Goal: Information Seeking & Learning: Learn about a topic

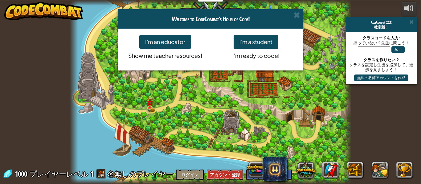
select select "ja"
click at [263, 43] on button "I'm a student" at bounding box center [256, 42] width 45 height 14
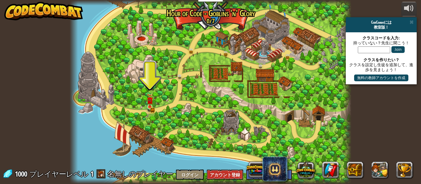
click at [151, 106] on img at bounding box center [150, 100] width 6 height 14
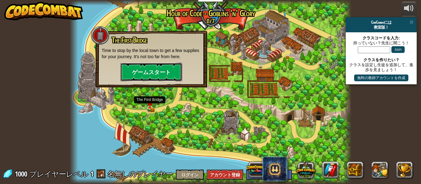
click at [144, 72] on button "ゲームスタート" at bounding box center [151, 72] width 62 height 18
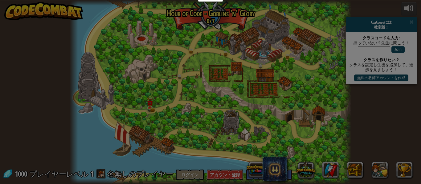
click at [0, 0] on div at bounding box center [0, 0] width 0 height 0
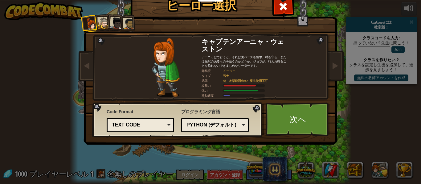
scroll to position [0, 0]
click at [295, 122] on link "次へ" at bounding box center [298, 119] width 64 height 34
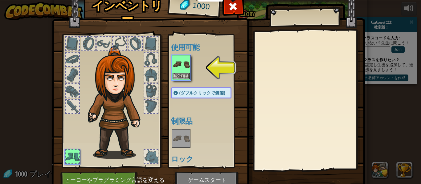
click at [185, 63] on img at bounding box center [181, 64] width 17 height 17
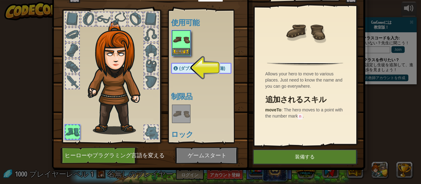
scroll to position [26, 0]
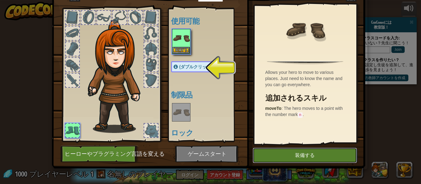
click at [303, 152] on button "装備する" at bounding box center [305, 155] width 104 height 15
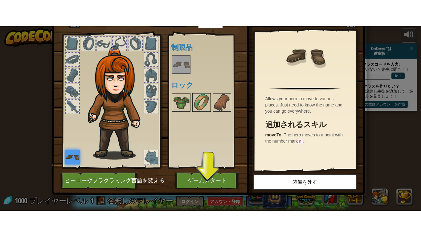
scroll to position [28, 0]
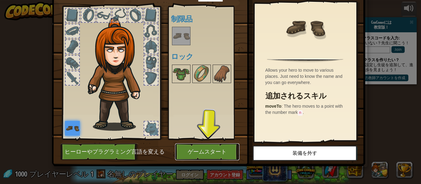
click at [206, 156] on button "ゲームスタート" at bounding box center [207, 152] width 64 height 17
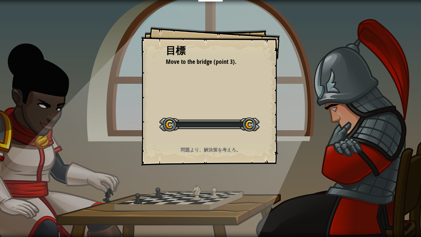
click at [189, 184] on div "目標 Move to the bridge (point 3). レベルスタート Error loading from server. Try refresh…" at bounding box center [210, 118] width 421 height 237
click at [249, 154] on div "実行 送信 完了" at bounding box center [328, 117] width 185 height 234
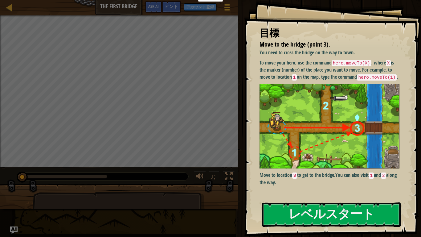
click at [42, 174] on div at bounding box center [64, 176] width 85 height 4
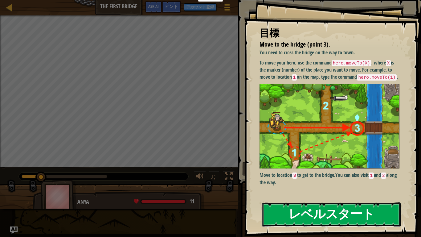
click at [371, 184] on button "レベルスタート" at bounding box center [331, 214] width 138 height 24
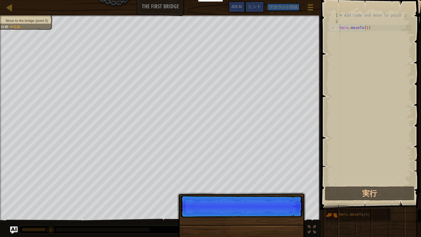
scroll to position [3, 0]
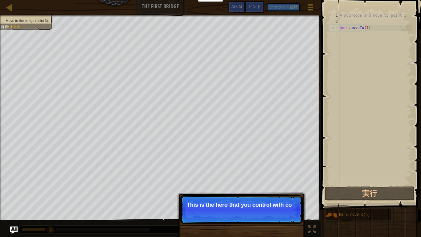
type textarea "hero.moveTo(1)"
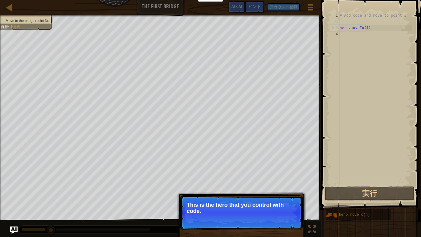
type textarea "# Add code and move to point 3"
click at [285, 184] on button "続ける" at bounding box center [286, 219] width 21 height 8
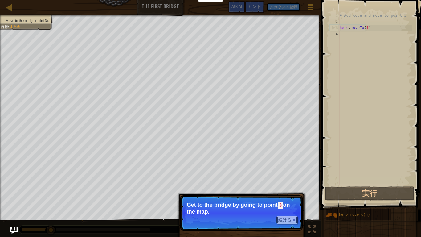
click at [296, 184] on button "続ける" at bounding box center [286, 220] width 21 height 8
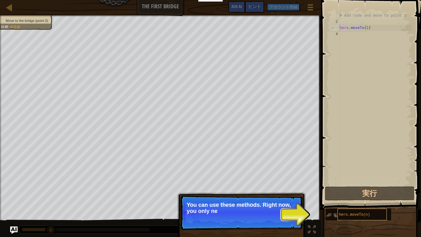
click at [344, 184] on span "hero.moveTo(n)" at bounding box center [354, 214] width 31 height 4
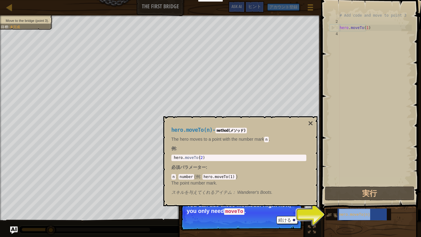
click at [335, 184] on img at bounding box center [332, 215] width 12 height 12
click at [334, 184] on img at bounding box center [332, 215] width 12 height 12
click at [304, 184] on div "続ける You can use these methods. Right now, you only need moveTo ." at bounding box center [241, 240] width 128 height 91
click at [350, 184] on div "hero.moveTo(n)" at bounding box center [361, 214] width 49 height 12
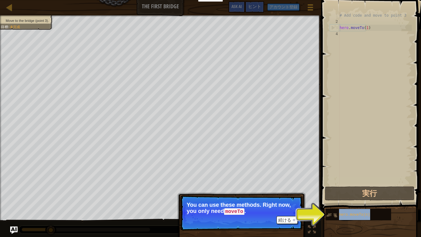
click at [334, 184] on img at bounding box center [332, 215] width 12 height 12
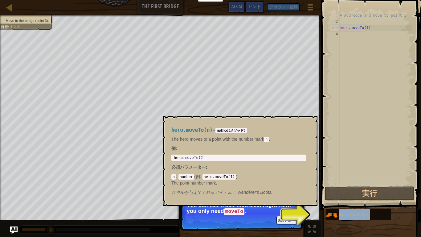
click at [320, 184] on div "# Add code and move to point 3 1 2 3 4 # Add code and move to point 3 hero . mo…" at bounding box center [370, 116] width 102 height 227
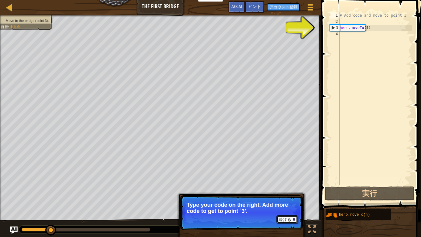
click at [294, 184] on button "続ける" at bounding box center [286, 219] width 21 height 8
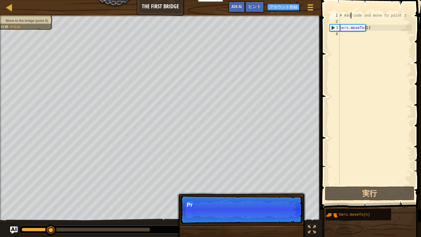
click at [296, 184] on p "続ける [PERSON_NAME]" at bounding box center [241, 209] width 122 height 28
click at [293, 184] on div "続ける Press the “RUN”" at bounding box center [241, 240] width 128 height 91
click at [291, 184] on div "続ける Press the “RUN” button" at bounding box center [241, 240] width 128 height 91
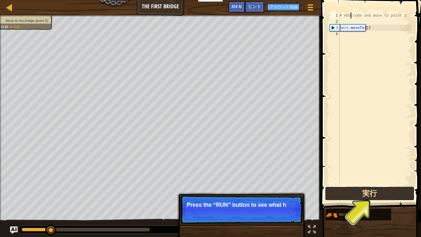
click at [370, 184] on button "実行" at bounding box center [370, 193] width 90 height 14
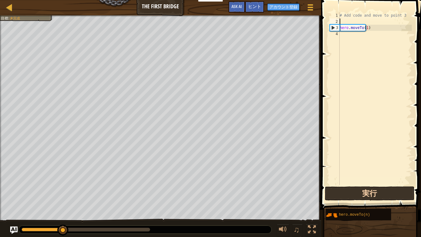
type textarea "hero.moveTo(1)"
click at [403, 184] on button "実行" at bounding box center [370, 193] width 90 height 14
type textarea "# Add code and move to point 3"
click at [384, 184] on button "実行" at bounding box center [370, 193] width 90 height 14
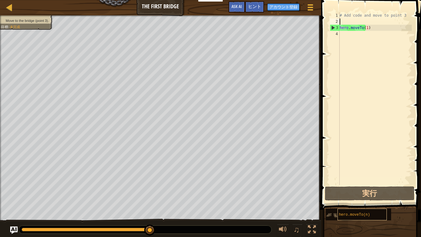
click at [377, 184] on div "hero.moveTo(n)" at bounding box center [361, 214] width 49 height 12
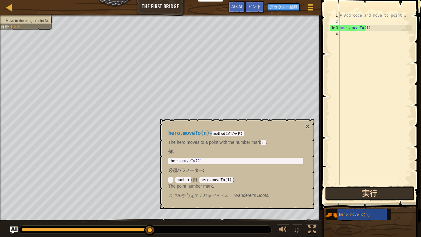
click at [395, 184] on button "実行" at bounding box center [370, 193] width 90 height 14
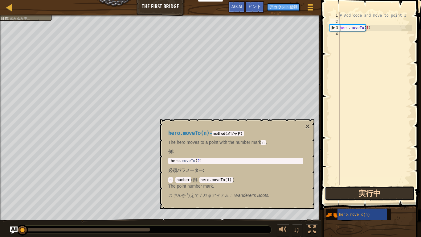
click at [395, 184] on button "実行中" at bounding box center [370, 193] width 90 height 14
click at [397, 184] on button "実行中" at bounding box center [370, 193] width 90 height 14
click at [396, 184] on button "実行中" at bounding box center [370, 193] width 90 height 14
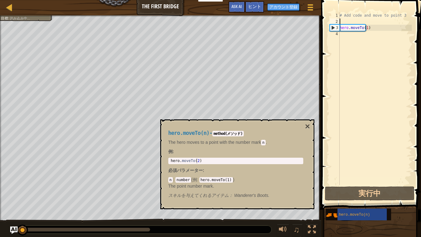
click at [349, 33] on div "# Add code and move to point 3 hero . moveTo ( 1 )" at bounding box center [374, 104] width 73 height 185
click at [387, 106] on div "# Add code and move to point 3 hero . moveTo ( 1 )" at bounding box center [374, 104] width 73 height 185
click at [302, 124] on div "hero.moveTo(n) - method(メソッド) The hero moves to a point with the number mark n …" at bounding box center [237, 164] width 154 height 90
click at [306, 128] on button "×" at bounding box center [307, 126] width 5 height 9
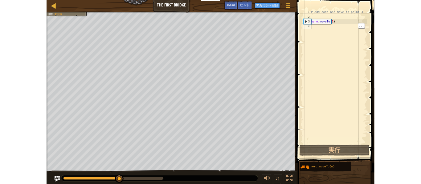
scroll to position [2, 0]
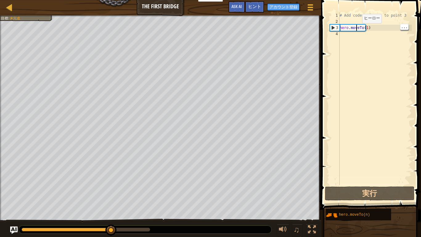
click at [332, 27] on div "3" at bounding box center [335, 28] width 10 height 6
click at [342, 18] on div "# Add code and move to point 3 hero . moveTo ( 1 )" at bounding box center [374, 104] width 73 height 185
click at [346, 14] on div "# Add code and move to point 3 hero . moveTo ( 1 )" at bounding box center [374, 104] width 73 height 185
click at [336, 14] on div "1" at bounding box center [335, 15] width 10 height 6
click at [340, 16] on div "# Add code and move to point 3 hero . moveTo ( 1 )" at bounding box center [374, 104] width 73 height 185
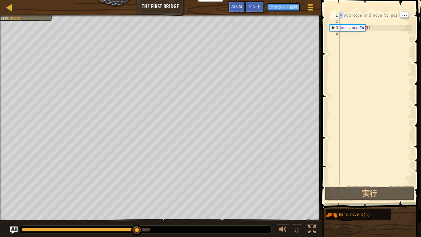
click at [337, 28] on div "3" at bounding box center [335, 28] width 10 height 6
type textarea "hero.moveTo(1)"
click at [333, 29] on div "3" at bounding box center [335, 28] width 10 height 6
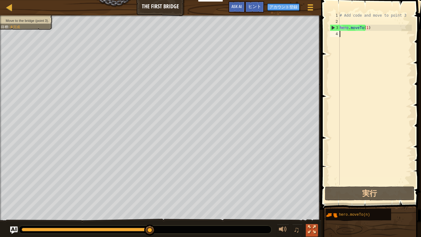
click at [314, 184] on div at bounding box center [312, 229] width 8 height 8
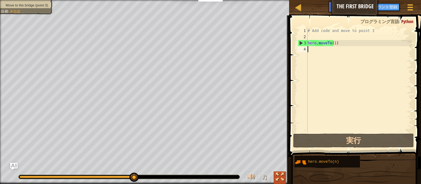
click at [280, 174] on div at bounding box center [280, 177] width 8 height 8
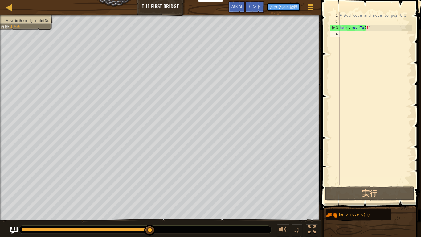
click at [27, 184] on div at bounding box center [86, 229] width 128 height 4
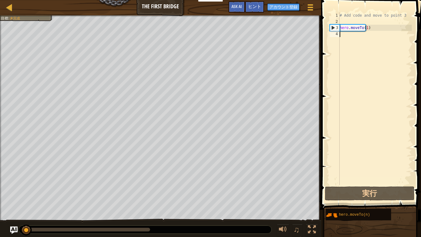
click at [30, 184] on div at bounding box center [26, 229] width 11 height 11
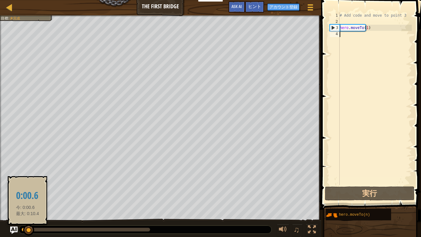
click at [22, 184] on div at bounding box center [25, 229] width 7 height 4
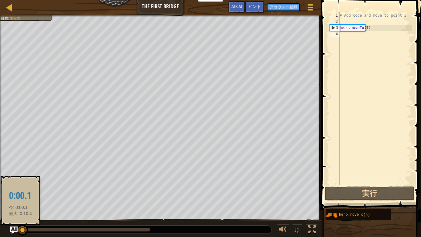
click at [25, 184] on div at bounding box center [22, 229] width 11 height 11
click at [26, 184] on div at bounding box center [24, 229] width 11 height 11
click at [40, 184] on div at bounding box center [86, 229] width 128 height 4
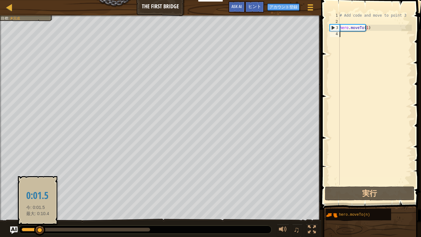
click at [44, 184] on div "0:01.5 今: 0:01.5 最大: 0:10.4" at bounding box center [38, 200] width 40 height 48
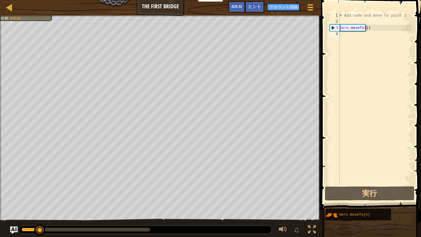
click at [40, 184] on div at bounding box center [39, 229] width 11 height 11
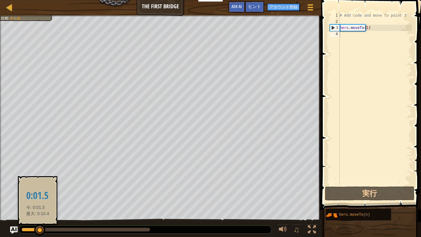
click at [25, 184] on div at bounding box center [31, 229] width 18 height 4
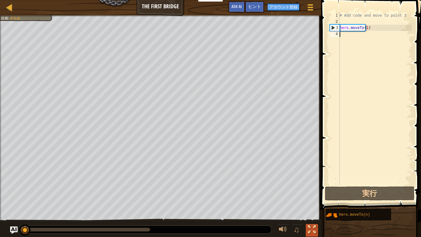
click at [309, 184] on button at bounding box center [312, 230] width 12 height 13
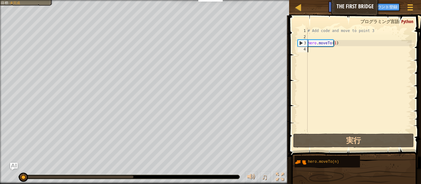
click at [298, 43] on div "3" at bounding box center [303, 43] width 10 height 6
click at [303, 42] on div "3" at bounding box center [303, 43] width 10 height 6
click at [303, 43] on div "3" at bounding box center [303, 43] width 10 height 6
type textarea "hero.moveTo(1)"
click at [300, 46] on div "3" at bounding box center [303, 43] width 10 height 6
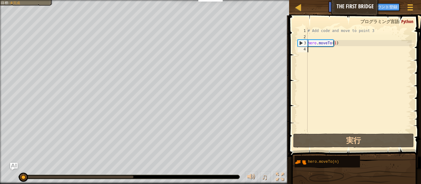
click at [301, 41] on div "3" at bounding box center [303, 43] width 10 height 6
click at [301, 44] on div "3" at bounding box center [303, 43] width 10 height 6
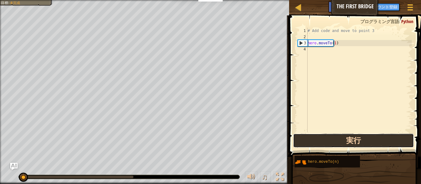
click at [325, 144] on button "実行" at bounding box center [353, 141] width 121 height 14
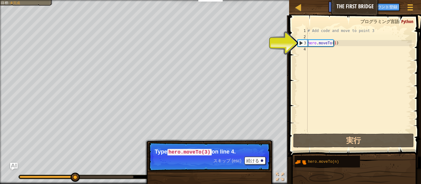
click at [302, 43] on div "3" at bounding box center [303, 43] width 10 height 6
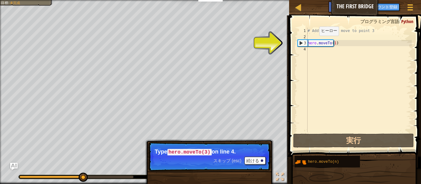
click at [314, 42] on div "# Add code and move to point 3 hero . moveTo ( 1 )" at bounding box center [358, 86] width 105 height 117
click at [327, 42] on div "# Add code and move to point 3 hero . moveTo ( 1 )" at bounding box center [358, 86] width 105 height 117
click at [300, 43] on div "3" at bounding box center [303, 43] width 10 height 6
type textarea "hero.moveTo(1)"
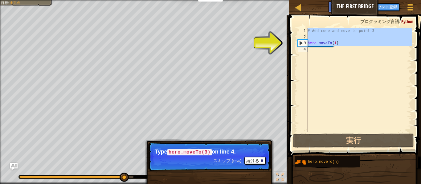
click at [300, 43] on div "3" at bounding box center [303, 43] width 10 height 6
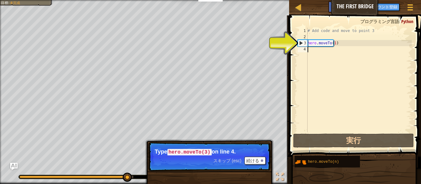
click at [300, 43] on div "3" at bounding box center [303, 43] width 10 height 6
type textarea "hero.moveTo(1)"
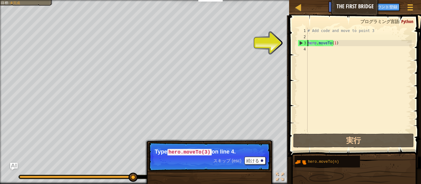
click at [300, 43] on div "3" at bounding box center [303, 43] width 10 height 6
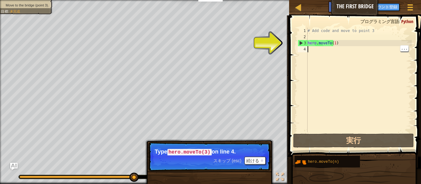
click at [392, 44] on div "# Add code and move to point 3 hero . moveTo ( 1 )" at bounding box center [358, 86] width 105 height 117
type textarea "hero.moveTo(1)"
click at [305, 37] on div "2" at bounding box center [303, 37] width 10 height 6
click at [260, 157] on button "続ける" at bounding box center [254, 161] width 21 height 8
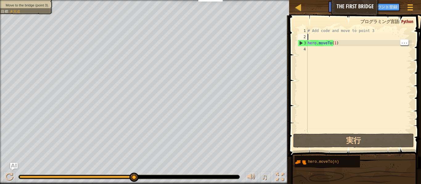
click at [299, 44] on div "3" at bounding box center [303, 43] width 10 height 6
click at [302, 42] on div "3" at bounding box center [303, 43] width 10 height 6
type textarea "hero.moveTo(1)"
click at [320, 160] on span "hero.moveTo(n)" at bounding box center [323, 162] width 31 height 4
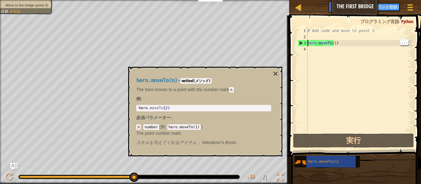
click at [316, 72] on div "# Add code and move to point 3 hero . moveTo ( 1 )" at bounding box center [358, 86] width 105 height 117
click at [7, 172] on button at bounding box center [9, 178] width 12 height 13
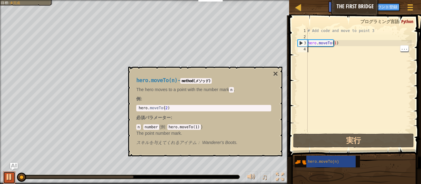
click at [7, 173] on div at bounding box center [9, 177] width 8 height 8
click at [308, 9] on div "マップ The First Bridge ゲームメニュー 完了 アカウント登録 ヒント Ask AI" at bounding box center [355, 7] width 132 height 15
click at [304, 6] on link "マップ" at bounding box center [302, 7] width 3 height 8
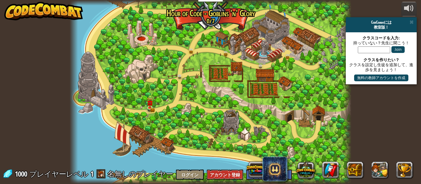
click at [289, 13] on div at bounding box center [211, 92] width 282 height 184
select select "ja"
click at [152, 106] on img at bounding box center [150, 100] width 6 height 14
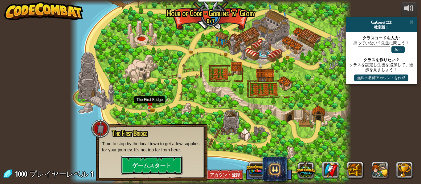
click at [163, 157] on button "ゲームスタート" at bounding box center [152, 165] width 62 height 18
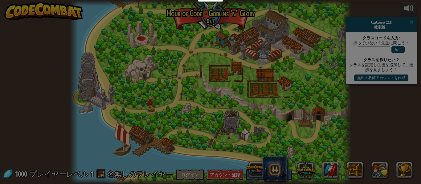
click at [165, 164] on div at bounding box center [210, 92] width 421 height 184
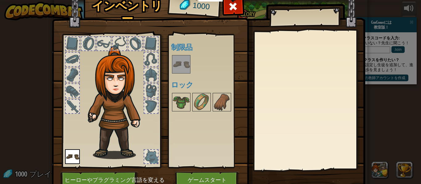
click at [144, 110] on div at bounding box center [151, 107] width 14 height 14
click at [137, 104] on img at bounding box center [118, 102] width 66 height 113
click at [120, 94] on img at bounding box center [118, 102] width 66 height 113
click at [230, 180] on button "ゲームスタート" at bounding box center [207, 180] width 64 height 17
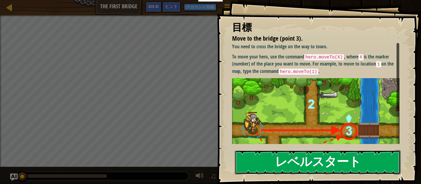
click at [292, 166] on button "レベルスタート" at bounding box center [318, 162] width 166 height 24
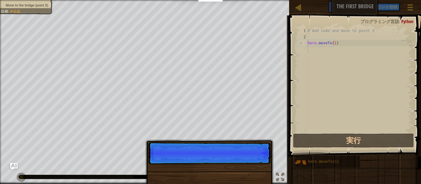
scroll to position [3, 0]
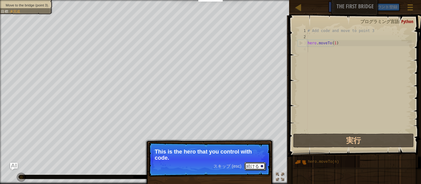
click at [251, 162] on button "続ける" at bounding box center [254, 166] width 21 height 8
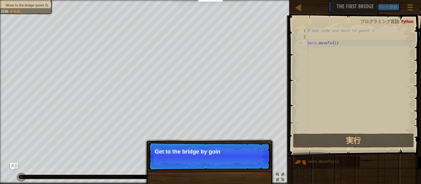
click at [261, 161] on p "スキップ (esc) 続ける Get to the bridge by goin" at bounding box center [209, 156] width 122 height 28
click at [266, 162] on p "スキップ (esc) 続ける Get to the bridge by going to point 3 on t" at bounding box center [209, 156] width 122 height 29
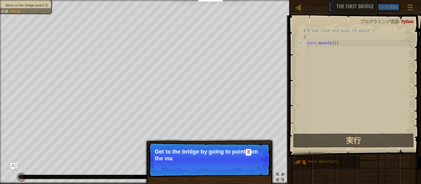
click at [262, 169] on p "スキップ (esc) 続ける Get to the bridge by going to point 3 on the ma" at bounding box center [209, 159] width 122 height 35
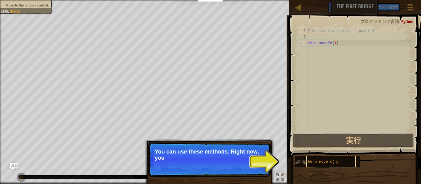
click at [314, 165] on div "hero.moveTo(n)" at bounding box center [330, 162] width 49 height 12
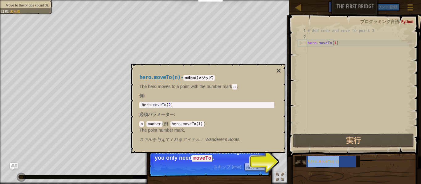
click at [302, 165] on img at bounding box center [301, 163] width 12 height 12
click at [163, 121] on div "n : number ( 例 : hero.moveTo(1) ) The point number mark." at bounding box center [206, 127] width 135 height 12
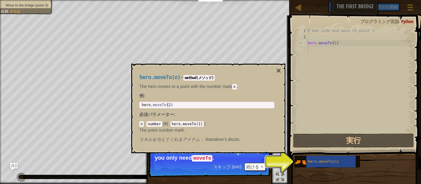
click at [152, 124] on code "number" at bounding box center [154, 124] width 16 height 6
click at [290, 164] on div "1 2 3 4 # Add code and move to point 3 hero . moveTo ( 1 ) הההההההההההההההההההה…" at bounding box center [354, 98] width 134 height 160
click at [301, 157] on img at bounding box center [301, 163] width 12 height 12
click at [299, 161] on img at bounding box center [301, 163] width 12 height 12
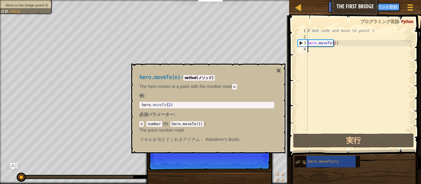
click at [299, 161] on img at bounding box center [301, 163] width 12 height 12
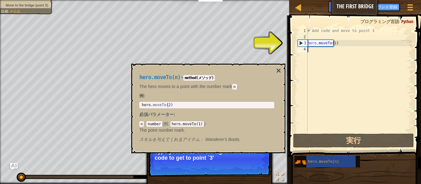
click at [304, 41] on div "3" at bounding box center [303, 43] width 10 height 6
click at [300, 44] on div "3" at bounding box center [303, 43] width 10 height 6
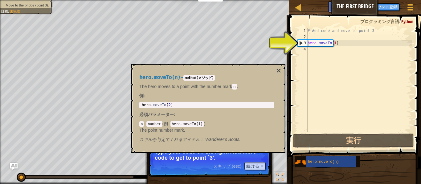
click at [328, 43] on div "# Add code and move to point 3 hero . moveTo ( 1 )" at bounding box center [358, 86] width 105 height 117
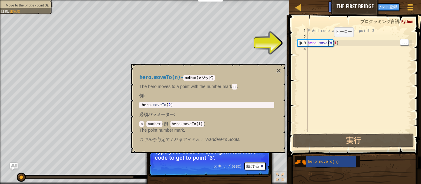
click at [332, 44] on div "# Add code and move to point 3 hero . moveTo ( 1 )" at bounding box center [358, 86] width 105 height 117
click at [301, 41] on div "3" at bounding box center [303, 43] width 10 height 6
click at [298, 45] on div "3" at bounding box center [303, 43] width 10 height 6
click at [406, 45] on span "..." at bounding box center [404, 42] width 8 height 6
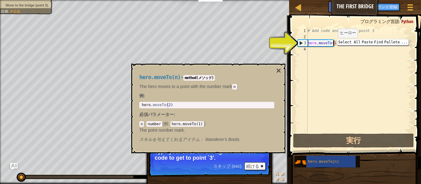
click at [332, 44] on div "# Add code and move to point 3 hero . moveTo ( 1 )" at bounding box center [358, 86] width 105 height 117
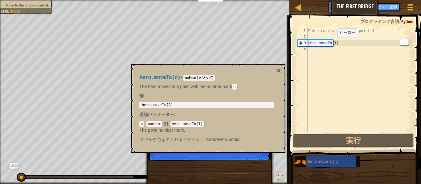
click at [301, 41] on div "3" at bounding box center [303, 43] width 10 height 6
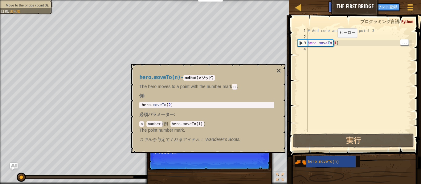
type textarea "hero.moveTo(1)"
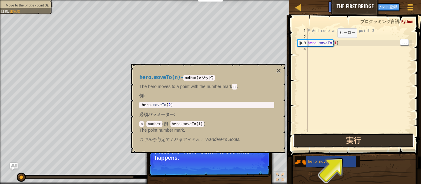
click at [365, 140] on button "実行" at bounding box center [353, 141] width 121 height 14
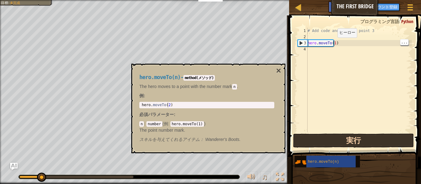
type textarea "hero.moveTo(1)"
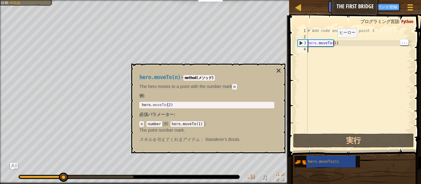
click at [392, 133] on span at bounding box center [355, 78] width 137 height 160
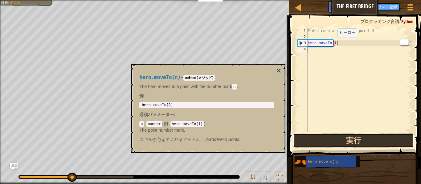
click at [400, 142] on button "実行" at bounding box center [353, 141] width 121 height 14
click at [391, 136] on button "実行" at bounding box center [353, 141] width 121 height 14
click at [389, 138] on button "実行中" at bounding box center [353, 141] width 121 height 14
click at [383, 144] on button "実行" at bounding box center [353, 141] width 121 height 14
click at [383, 144] on button "実行中" at bounding box center [353, 141] width 121 height 14
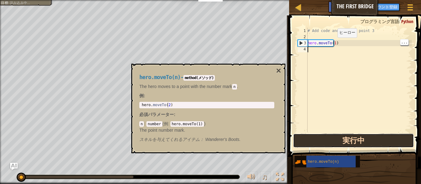
click at [387, 142] on button "実行中" at bounding box center [353, 141] width 121 height 14
click at [386, 143] on button "実行中" at bounding box center [353, 141] width 121 height 14
click at [384, 144] on button "実行中" at bounding box center [353, 141] width 121 height 14
click at [383, 144] on button "実行中" at bounding box center [353, 141] width 121 height 14
click at [384, 141] on button "実行中" at bounding box center [353, 141] width 121 height 14
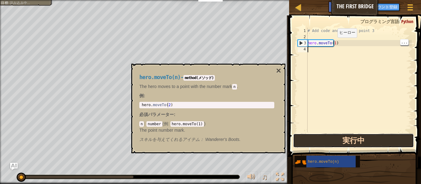
click at [384, 138] on button "実行中" at bounding box center [353, 141] width 121 height 14
click at [384, 137] on button "実行中" at bounding box center [353, 141] width 121 height 14
click at [384, 136] on button "実行中" at bounding box center [353, 141] width 121 height 14
type textarea "hero.moveTo(1)"
click at [384, 134] on button "実行中" at bounding box center [353, 141] width 121 height 14
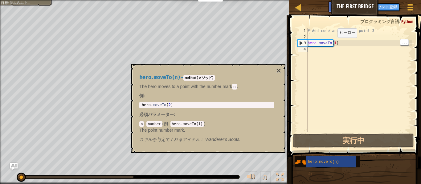
click at [383, 133] on span at bounding box center [355, 78] width 137 height 160
click at [276, 71] on button "×" at bounding box center [278, 71] width 5 height 9
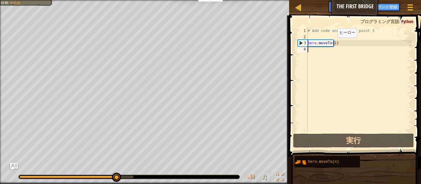
click at [34, 167] on div "♫" at bounding box center [144, 175] width 289 height 18
click at [35, 177] on div at bounding box center [73, 177] width 108 height 2
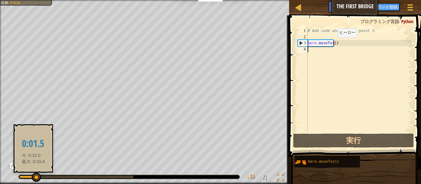
click at [35, 174] on div at bounding box center [36, 177] width 9 height 9
click at [44, 170] on div "0:01.5 今: 0:01.5 最大: 0:10.4" at bounding box center [34, 148] width 40 height 48
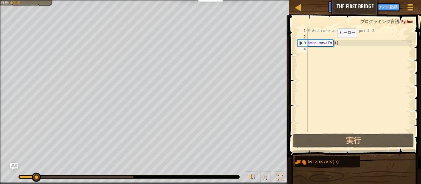
click at [51, 171] on div "♫" at bounding box center [144, 175] width 289 height 18
click at [16, 170] on img "Ask AI" at bounding box center [14, 167] width 8 height 8
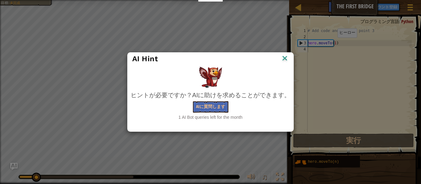
click at [26, 175] on div "AI Hint ヒントが必要ですか？AIに助けを求めることができます。 AIに質問します 1 AI Bot queries left for the month" at bounding box center [210, 92] width 421 height 184
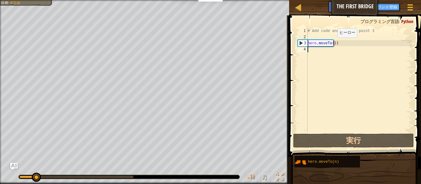
click at [26, 177] on div at bounding box center [27, 177] width 16 height 2
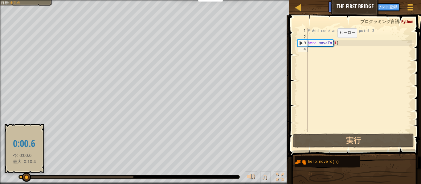
click at [309, 55] on div "# Add code and move to point 3 hero . moveTo ( 1 )" at bounding box center [358, 86] width 105 height 117
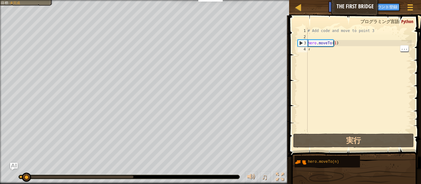
scroll to position [0, 0]
type textarea "り"
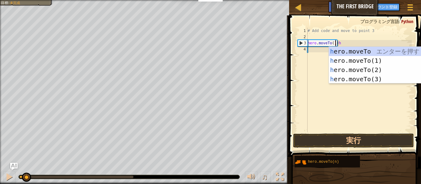
scroll to position [3, 2]
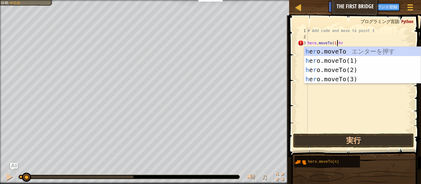
click at [388, 49] on div "h e r o.moveTo エ ン タ ー を 押 す h e r o.moveTo(1) エ ン タ ー を 押 す h e r o.moveTo(2) …" at bounding box center [362, 74] width 116 height 55
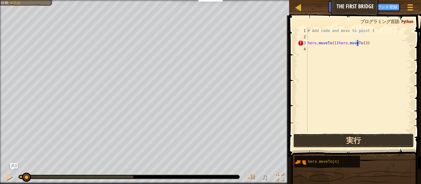
click at [360, 141] on button "実行" at bounding box center [353, 141] width 121 height 14
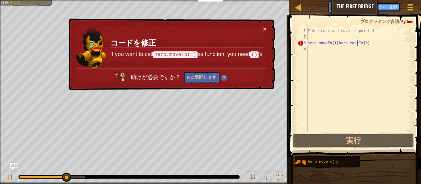
click at [256, 29] on td "コードを修正 If you want to call hero.moveTo(1) as function, you need () 's" at bounding box center [186, 47] width 153 height 43
click at [263, 30] on button "×" at bounding box center [265, 29] width 4 height 6
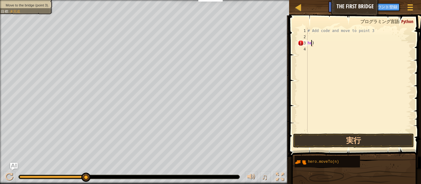
scroll to position [3, 0]
type textarea ")"
click at [316, 55] on div "# Add code and move to point 3 )" at bounding box center [358, 86] width 105 height 117
click at [322, 45] on div "# Add code and move to point 3 )" at bounding box center [358, 86] width 105 height 117
type textarea ")"
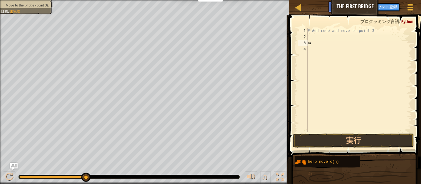
type textarea "み"
type textarea "l"
type textarea "i"
type textarea "lite"
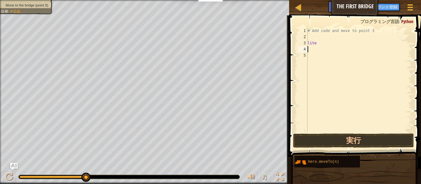
scroll to position [3, 0]
click at [355, 137] on button "実行" at bounding box center [353, 141] width 121 height 14
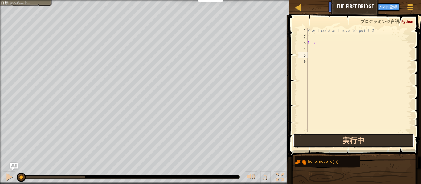
click at [344, 138] on button "実行中" at bounding box center [353, 141] width 121 height 14
click at [346, 142] on button "実行中" at bounding box center [353, 141] width 121 height 14
click at [346, 146] on button "実行中" at bounding box center [353, 141] width 121 height 14
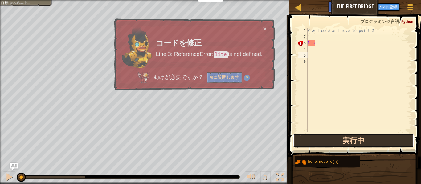
click at [363, 141] on button "実行中" at bounding box center [353, 141] width 121 height 14
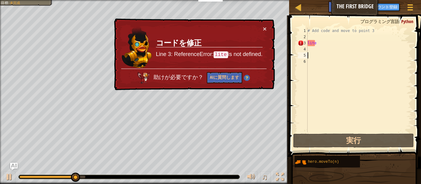
click at [375, 41] on div "# Add code and move to point 3 lite" at bounding box center [358, 86] width 105 height 117
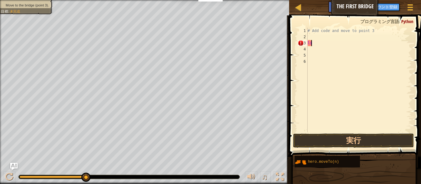
type textarea "l"
type textarea "ｈ"
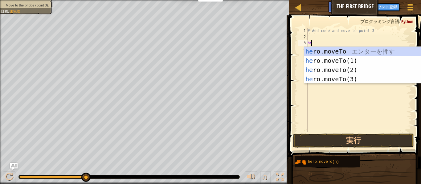
click at [371, 61] on div "he ro.moveTo エ ン タ ー を 押 す he ro.moveTo(1) エ ン タ ー を 押 す he ro.moveTo(2) エ ン タ …" at bounding box center [362, 74] width 116 height 55
type textarea "hero.moveTo(1)"
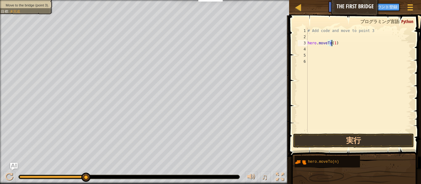
click at [326, 51] on div "# Add code and move to point 3 hero . moveTo ( 1 )" at bounding box center [358, 86] width 105 height 117
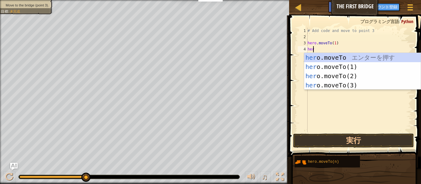
scroll to position [3, 0]
click at [358, 77] on div "her o.moveTo エ ン タ ー を 押 す her o.moveTo(1) エ ン タ ー を 押 す her o.moveTo(2) エ ン タ …" at bounding box center [362, 80] width 116 height 55
type textarea "hero.moveTo(2)"
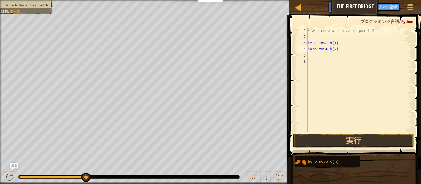
click at [318, 58] on div "# Add code and move to point 3 hero . moveTo ( 1 ) hero . moveTo ( 2 )" at bounding box center [358, 86] width 105 height 117
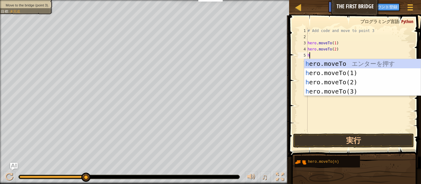
click at [352, 92] on div "h ero.moveTo エ ン タ ー を 押 す h ero.moveTo(1) エ ン タ ー を 押 す h ero.moveTo(2) エ ン タ …" at bounding box center [362, 86] width 116 height 55
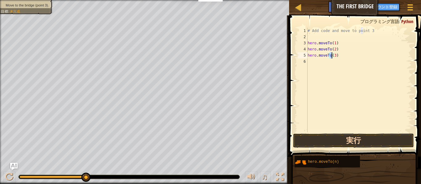
type textarea "hero.moveTo(3)"
click at [362, 138] on button "実行" at bounding box center [353, 141] width 121 height 14
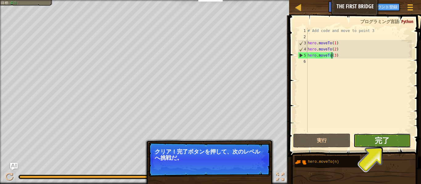
click at [388, 144] on span "完了" at bounding box center [382, 141] width 15 height 10
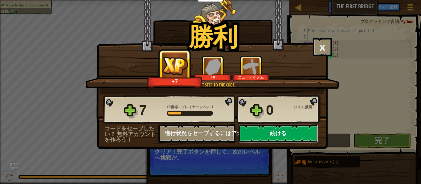
click at [305, 131] on button "続ける" at bounding box center [277, 133] width 79 height 18
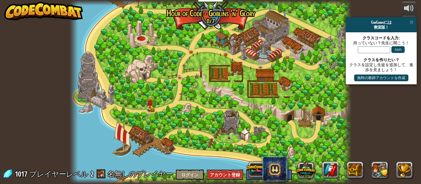
select select "ja"
click at [170, 69] on div at bounding box center [211, 92] width 282 height 184
click at [181, 73] on img at bounding box center [179, 67] width 6 height 15
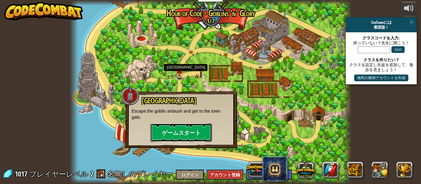
click at [176, 124] on button "ゲームスタート" at bounding box center [181, 133] width 62 height 18
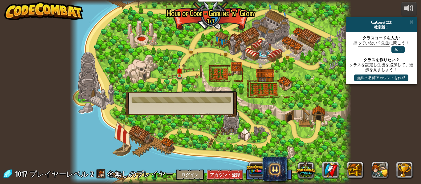
click at [181, 130] on div at bounding box center [211, 92] width 282 height 184
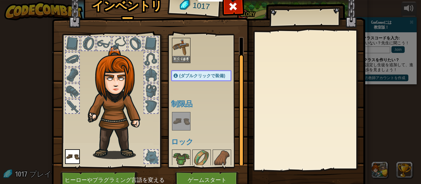
scroll to position [21, 0]
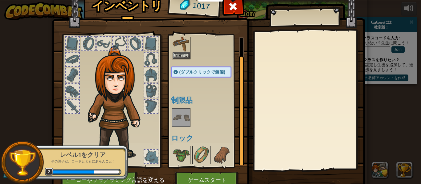
click at [242, 100] on div at bounding box center [241, 112] width 5 height 112
click at [181, 53] on button "装備する" at bounding box center [181, 55] width 17 height 6
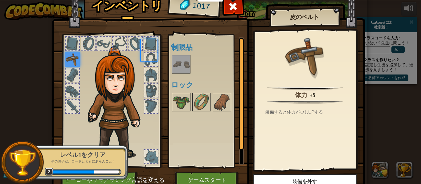
scroll to position [0, 0]
click at [227, 172] on button "ゲームスタート" at bounding box center [207, 180] width 64 height 17
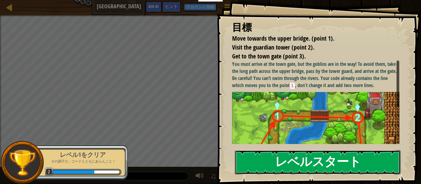
click at [349, 160] on button "レベルスタート" at bounding box center [318, 162] width 166 height 24
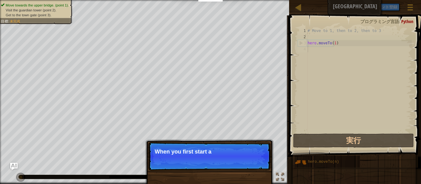
click at [338, 112] on div "# Move to 1, then to 2, then to 3 hero . moveTo ( 1 )" at bounding box center [358, 86] width 105 height 117
click at [220, 144] on p "スキップ (esc) 続ける When you first start a level, check" at bounding box center [209, 156] width 122 height 28
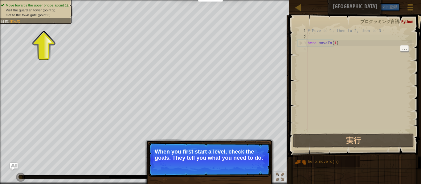
click at [44, 24] on div "Move towards the upper bridge. (point 1). Visit the [GEOGRAPHIC_DATA] (point 2)…" at bounding box center [32, 10] width 79 height 28
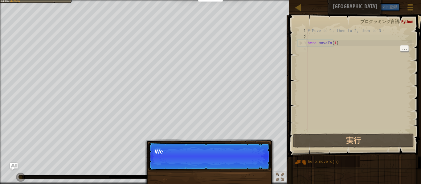
scroll to position [3, 0]
click at [197, 142] on p "スキップ (esc) 続ける We need to avoid the goblins' ambu" at bounding box center [209, 156] width 122 height 28
click at [185, 156] on p "スキップ (esc) 続ける We need to avoid the goblins' ambush." at bounding box center [209, 156] width 122 height 28
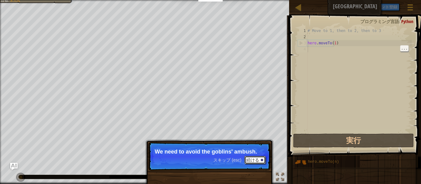
click at [259, 163] on button "続ける" at bounding box center [254, 160] width 21 height 8
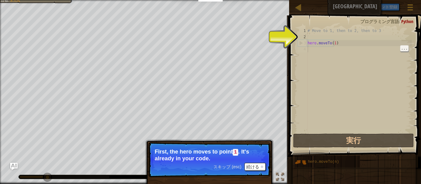
click at [311, 55] on div "# Move to 1, then to 2, then to 3 hero . moveTo ( 1 )" at bounding box center [358, 86] width 105 height 117
click at [256, 165] on button "続ける" at bounding box center [254, 167] width 21 height 8
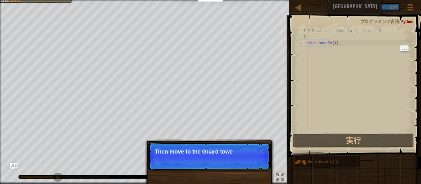
click at [250, 169] on p "スキップ (esc) 続ける Then move to the Guard towe" at bounding box center [209, 156] width 122 height 28
click at [258, 167] on p "スキップ (esc) 続ける Then move to the Guard tower (poin" at bounding box center [209, 156] width 122 height 28
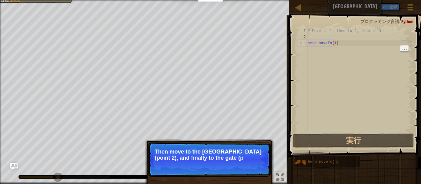
click at [260, 167] on p "スキップ (esc) 続ける Then move to the [GEOGRAPHIC_DATA] (point 2), and finally to the…" at bounding box center [209, 159] width 122 height 35
click at [253, 176] on p "スキップ (esc) 続ける Then move to the [GEOGRAPHIC_DATA] (point 2), and finally to the…" at bounding box center [209, 159] width 122 height 35
click at [256, 170] on button "続ける" at bounding box center [254, 166] width 21 height 8
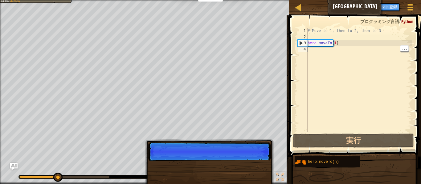
click at [255, 161] on p "スキップ (esc) 続ける" at bounding box center [209, 151] width 122 height 19
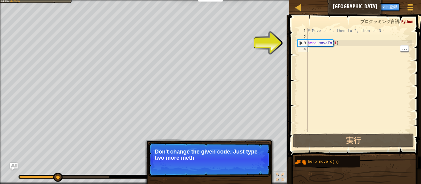
click at [319, 43] on div "# Move to 1, then to 2, then to 3 hero . moveTo ( 1 )" at bounding box center [358, 86] width 105 height 117
type textarea "hero.moveTo(1)"
click at [293, 36] on span at bounding box center [355, 78] width 137 height 160
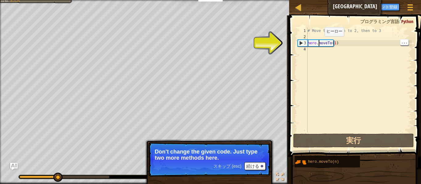
click at [299, 40] on div "2" at bounding box center [303, 37] width 10 height 6
click at [303, 43] on div "3" at bounding box center [303, 43] width 10 height 6
click at [299, 41] on div "3" at bounding box center [303, 43] width 10 height 6
type textarea "hero.moveTo(1)"
click at [318, 53] on div "# Move to 1, then to 2, then to 3 hero . moveTo ( 1 )" at bounding box center [358, 86] width 105 height 117
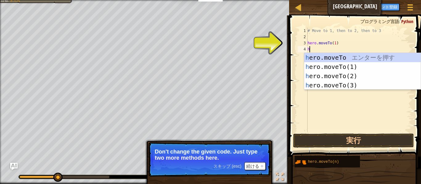
click at [367, 77] on div "h ero.moveTo エ ン タ ー を 押 す h ero.moveTo(1) エ ン タ ー を 押 す h ero.moveTo(2) エ ン タ …" at bounding box center [362, 80] width 116 height 55
type textarea "hero.moveTo(2)"
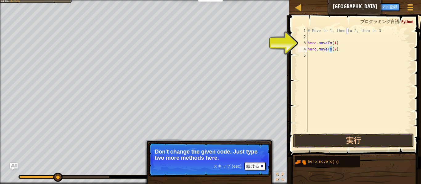
click at [318, 55] on div "# Move to 1, then to 2, then to 3 hero . moveTo ( 1 ) hero . moveTo ( 2 )" at bounding box center [358, 86] width 105 height 117
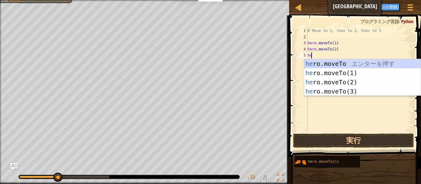
click at [337, 94] on div "he ro.moveTo エ ン タ ー を 押 す he ro.moveTo(1) エ ン タ ー を 押 す he ro.moveTo(2) エ ン タ …" at bounding box center [362, 86] width 116 height 55
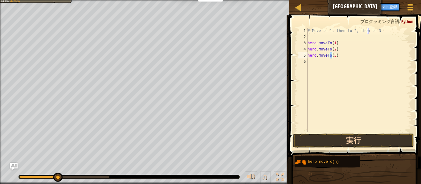
type textarea "hero.moveTo(3)"
click at [348, 141] on button "実行" at bounding box center [353, 141] width 121 height 14
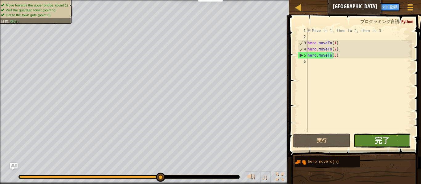
click at [383, 141] on span "完了" at bounding box center [382, 141] width 15 height 10
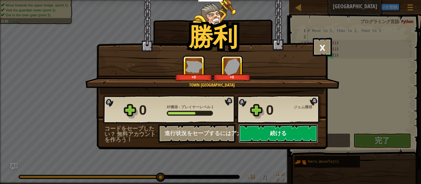
click at [269, 138] on button "続ける" at bounding box center [277, 133] width 79 height 18
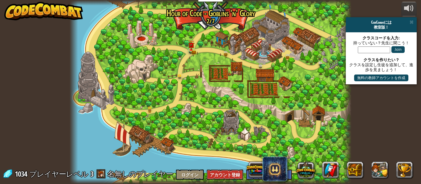
select select "ja"
click at [197, 46] on div at bounding box center [211, 92] width 282 height 184
click at [191, 47] on img at bounding box center [191, 42] width 6 height 14
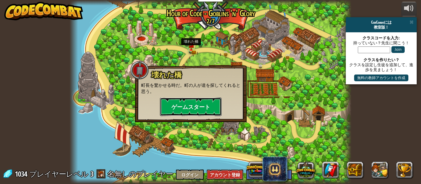
click at [174, 104] on button "ゲームスタート" at bounding box center [191, 107] width 62 height 18
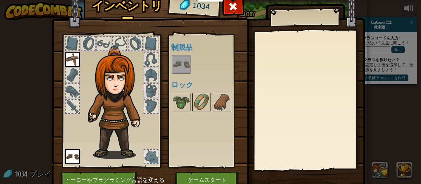
click at [209, 150] on div "使用可能 装備する (ダブルクリックで装備) 制限品 ロック" at bounding box center [207, 101] width 73 height 128
click at [191, 174] on button "ゲームスタート" at bounding box center [207, 180] width 64 height 17
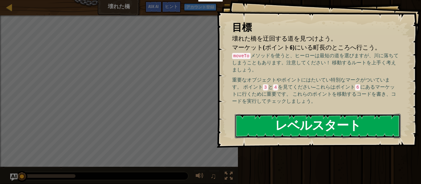
click at [287, 125] on button "レベルスタート" at bounding box center [318, 126] width 166 height 24
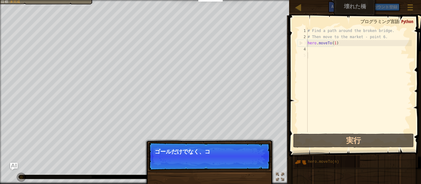
click at [322, 48] on div "# Find a path around the broken bridge. # Then move to the market - point 6. he…" at bounding box center [358, 86] width 105 height 117
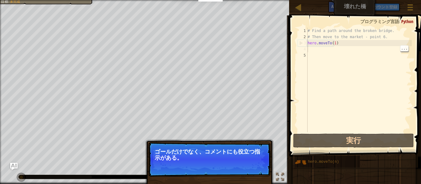
click at [328, 52] on div "# Find a path around the broken bridge. # Then move to the market - point 6. he…" at bounding box center [358, 86] width 105 height 117
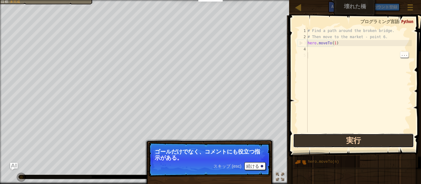
click at [369, 143] on button "実行" at bounding box center [353, 141] width 121 height 14
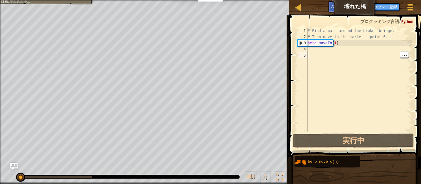
click at [325, 49] on div "# Find a path around the broken bridge. # Then move to the market - point 6. he…" at bounding box center [358, 86] width 105 height 117
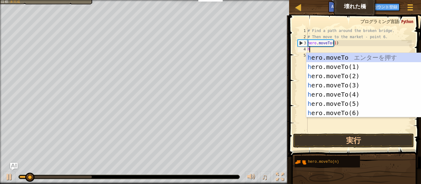
click at [364, 76] on div "h ero.moveTo エ ン タ ー を 押 す h ero.moveTo(1) エ ン タ ー を 押 す h ero.moveTo(2) エ ン タ …" at bounding box center [364, 94] width 116 height 83
type textarea "hero.moveTo(2)"
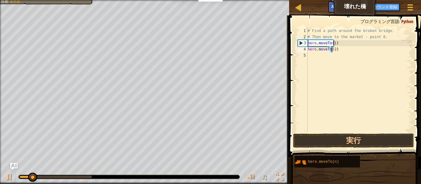
click at [335, 57] on div "# Find a path around the broken bridge. # Then move to the market - point 6. he…" at bounding box center [358, 86] width 105 height 117
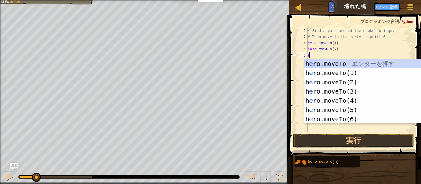
click at [365, 92] on div "h e ro.moveTo エ ン タ ー を 押 す h e ro.moveTo(1) エ ン タ ー を 押 す h e ro.moveTo(2) エ ン…" at bounding box center [362, 100] width 116 height 83
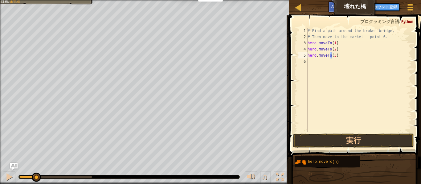
type textarea "hero.moveTo(3)"
click at [318, 66] on div "# Find a path around the broken bridge. # Then move to the market - point 6. he…" at bounding box center [358, 86] width 105 height 117
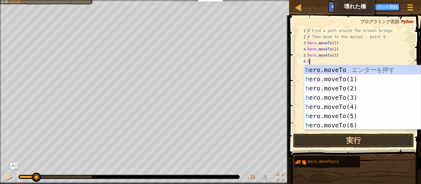
click at [354, 109] on div "h ero.moveTo エ ン タ ー を 押 す h ero.moveTo(1) エ ン タ ー を 押 す h ero.moveTo(2) エ ン タ …" at bounding box center [362, 106] width 116 height 83
type textarea "hero.moveTo(4)"
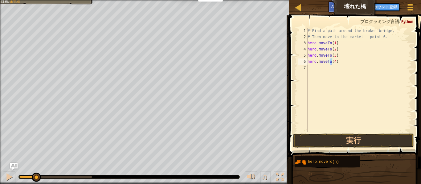
click at [310, 71] on div "# Find a path around the broken bridge. # Then move to the market - point 6. he…" at bounding box center [358, 86] width 105 height 117
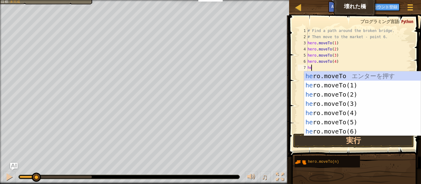
click at [358, 125] on div "he ro.moveTo エ ン タ ー を 押 す he ro.moveTo(1) エ ン タ ー を 押 す he ro.moveTo(2) エ ン タ …" at bounding box center [362, 112] width 116 height 83
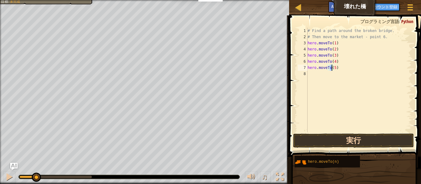
type textarea "hero.moveTo(5)"
click at [323, 140] on button "実行" at bounding box center [353, 141] width 121 height 14
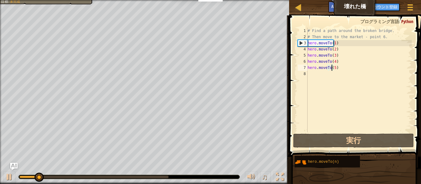
click at [308, 76] on div "# Find a path around the broken bridge. # Then move to the market - point 6. he…" at bounding box center [358, 86] width 105 height 117
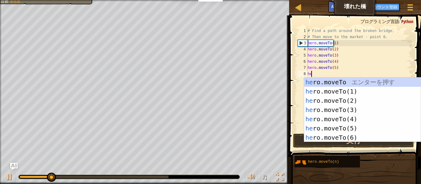
click at [375, 137] on div "he ro.moveTo エ ン タ ー を 押 す he ro.moveTo(1) エ ン タ ー を 押 す he ro.moveTo(2) エ ン タ …" at bounding box center [362, 119] width 116 height 83
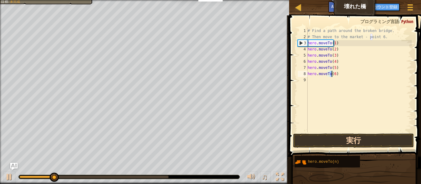
type textarea "hero.moveTo(6)"
click at [381, 140] on button "実行" at bounding box center [353, 141] width 121 height 14
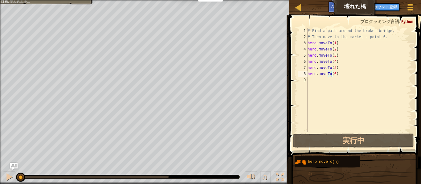
click at [0, 0] on span "完了" at bounding box center [0, 0] width 0 height 0
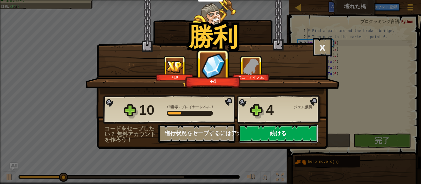
click at [291, 131] on button "続ける" at bounding box center [277, 133] width 79 height 18
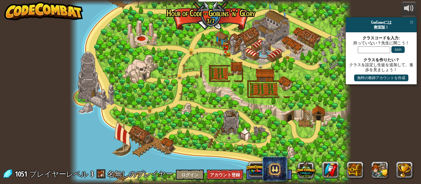
click at [299, 139] on div at bounding box center [211, 92] width 282 height 184
select select "ja"
click at [232, 53] on link at bounding box center [227, 52] width 12 height 12
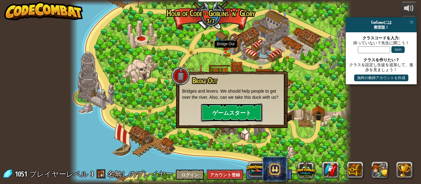
click at [225, 110] on button "ゲームスタート" at bounding box center [232, 113] width 62 height 18
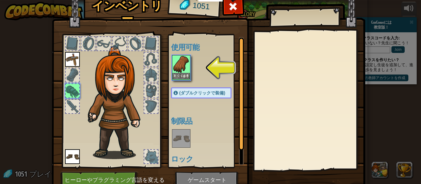
click at [184, 62] on img at bounding box center [181, 64] width 17 height 17
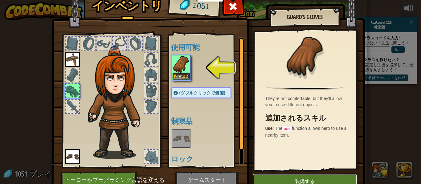
click at [284, 177] on button "装備する" at bounding box center [305, 181] width 104 height 15
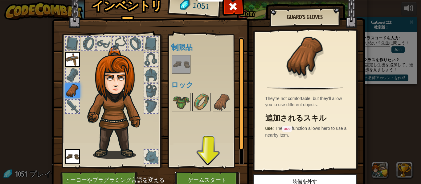
click at [196, 172] on button "ゲームスタート" at bounding box center [207, 180] width 64 height 17
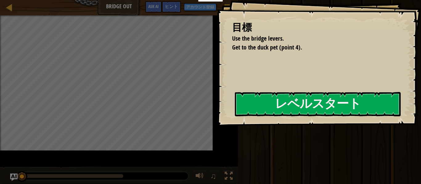
click at [266, 136] on div at bounding box center [318, 130] width 166 height 14
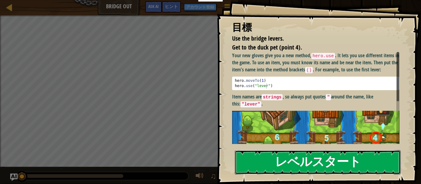
click at [319, 159] on button "レベルスタート" at bounding box center [318, 162] width 166 height 24
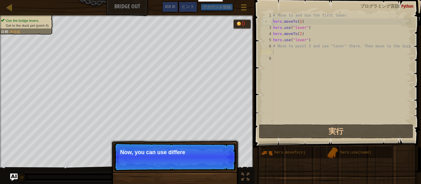
click at [320, 127] on div "# Move to and use the first lever. hero . moveTo ( 1 ) hero . use ( "lever" ) h…" at bounding box center [350, 73] width 157 height 123
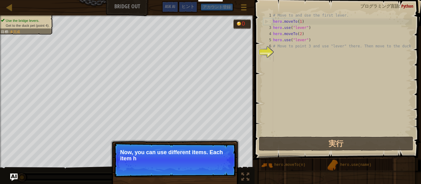
click at [233, 153] on p "スキップ (esc) 続ける Now, you can use different items. Each item h" at bounding box center [175, 160] width 122 height 35
click at [296, 122] on div "# Move to and use the first lever. hero . moveTo ( 1 ) hero . use ( "lever" ) h…" at bounding box center [342, 80] width 140 height 136
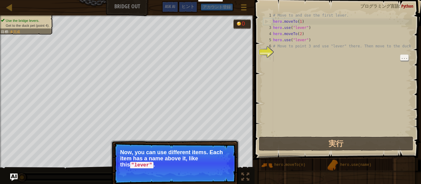
click at [333, 52] on div "# Move to and use the first lever. hero . moveTo ( 1 ) hero . use ( "lever" ) h…" at bounding box center [342, 80] width 140 height 136
click at [139, 164] on code ""lever"" at bounding box center [141, 165] width 23 height 7
click at [217, 173] on button "続ける" at bounding box center [220, 174] width 21 height 8
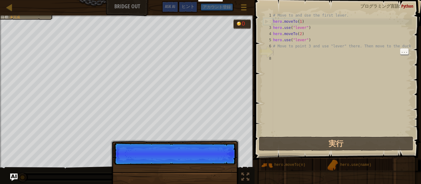
scroll to position [3, 0]
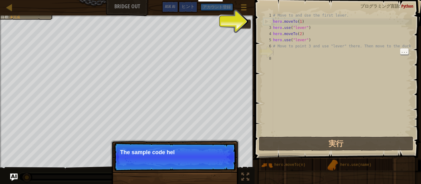
click at [287, 56] on div "# Move to and use the first lever. hero . moveTo ( 1 ) hero . use ( "lever" ) h…" at bounding box center [342, 80] width 140 height 136
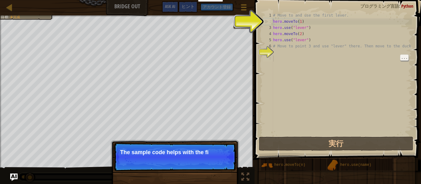
click at [307, 66] on div "# Move to and use the first lever. hero . moveTo ( 1 ) hero . use ( "lever" ) h…" at bounding box center [342, 80] width 140 height 136
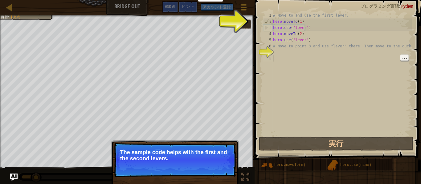
click at [306, 71] on div "# Move to and use the first lever. hero . moveTo ( 1 ) hero . use ( "lever" ) h…" at bounding box center [342, 80] width 140 height 136
click at [199, 166] on span "スキップ (esc)" at bounding box center [193, 167] width 28 height 5
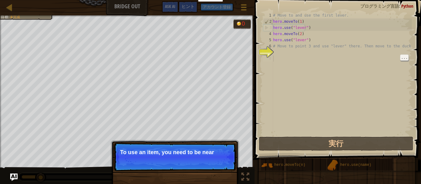
click at [218, 149] on p "スキップ (esc) 続ける To use an item, you need to be near" at bounding box center [175, 157] width 122 height 28
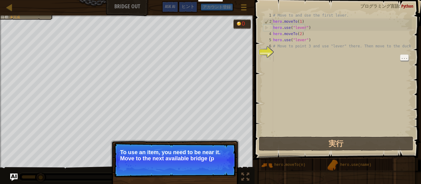
click at [206, 162] on p "スキップ (esc) 続ける To use an item, you need to be near it. Move to the next availab…" at bounding box center [175, 160] width 122 height 35
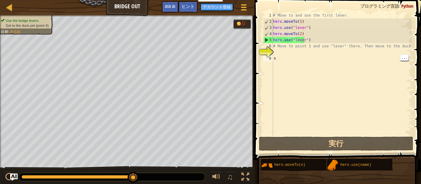
scroll to position [0, 0]
type textarea "へ"
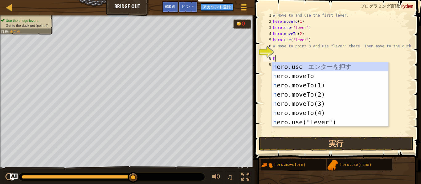
click at [337, 122] on div "h ero.use エ ン タ ー を 押 す h ero.moveTo エ ン タ ー を 押 す h ero.moveTo(1) エ ン タ ー を 押 …" at bounding box center [330, 103] width 116 height 83
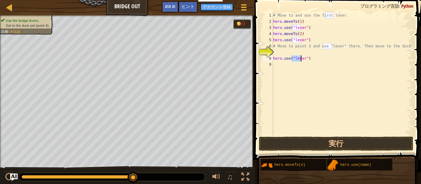
type textarea "hero.use("lever")"
click at [281, 67] on div "# Move to and use the first lever. hero . moveTo ( 1 ) hero . use ( "lever" ) h…" at bounding box center [342, 80] width 140 height 136
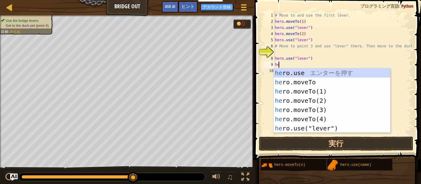
click at [345, 72] on div "he ro.use エ ン タ ー を 押 す he ro.moveTo エ ン タ ー を 押 す he ro.moveTo(1) エ ン タ ー を 押 …" at bounding box center [332, 109] width 116 height 83
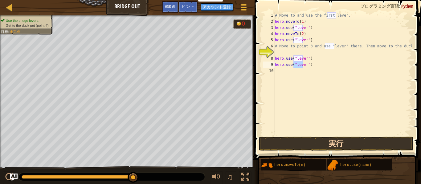
type textarea "hero.use("lever")"
click at [334, 137] on button "実行" at bounding box center [336, 144] width 154 height 14
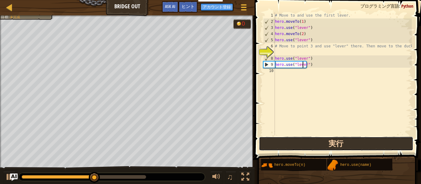
click at [319, 146] on button "実行" at bounding box center [336, 144] width 154 height 14
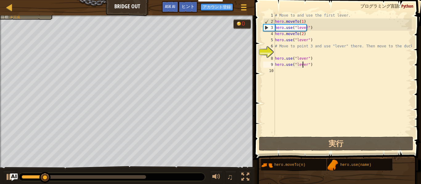
click at [307, 70] on div "# Move to and use the first lever. hero . moveTo ( 1 ) hero . use ( "lever" ) h…" at bounding box center [343, 80] width 138 height 136
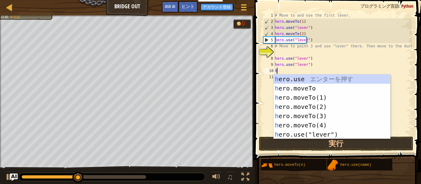
click at [338, 100] on div "h ero.use エ ン タ ー を 押 す h ero.moveTo エ ン タ ー を 押 す h ero.moveTo(1) エ ン タ ー を 押 …" at bounding box center [332, 116] width 116 height 83
type textarea "hero.moveTo(1)"
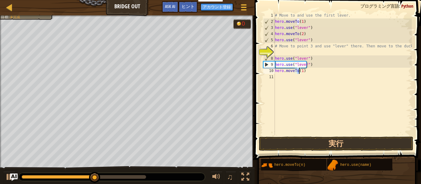
click at [276, 80] on div "# Move to and use the first lever. hero . moveTo ( 1 ) hero . use ( "lever" ) h…" at bounding box center [343, 80] width 138 height 136
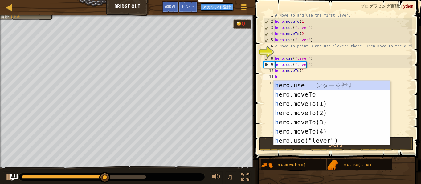
click at [335, 113] on div "h ero.use エ ン タ ー を 押 す h ero.moveTo エ ン タ ー を 押 す h ero.moveTo(1) エ ン タ ー を 押 …" at bounding box center [332, 122] width 116 height 83
type textarea "hero.moveTo(2)"
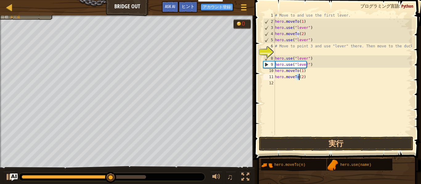
click at [292, 86] on div "# Move to and use the first lever. hero . moveTo ( 1 ) hero . use ( "lever" ) h…" at bounding box center [343, 80] width 138 height 136
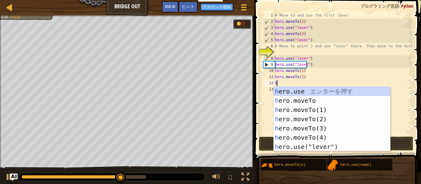
click at [319, 126] on div "h ero.use エ ン タ ー を 押 す h ero.moveTo エ ン タ ー を 押 す h ero.moveTo(1) エ ン タ ー を 押 …" at bounding box center [332, 128] width 116 height 83
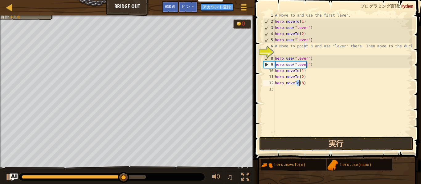
click at [350, 144] on button "実行" at bounding box center [336, 144] width 154 height 14
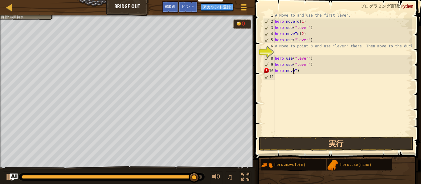
click at [313, 73] on div "# Move to and use the first lever. hero . moveTo ( 1 ) hero . use ( "lever" ) h…" at bounding box center [343, 80] width 138 height 136
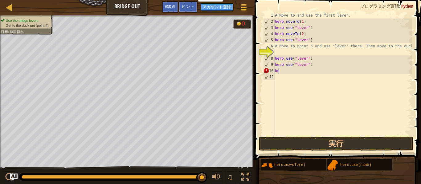
type textarea "h"
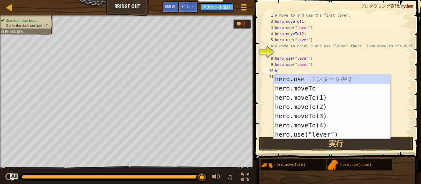
click at [321, 118] on div "h ero.use エ ン タ ー を 押 す h ero.moveTo エ ン タ ー を 押 す h ero.moveTo(1) エ ン タ ー を 押 …" at bounding box center [332, 116] width 116 height 83
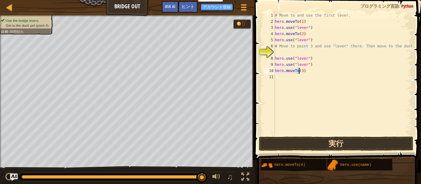
type textarea "hero.moveTo(3)"
click at [290, 141] on button "実行" at bounding box center [336, 144] width 154 height 14
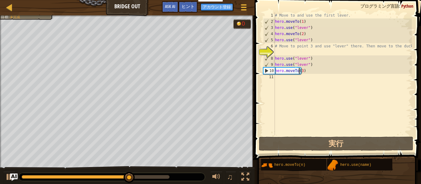
click at [308, 81] on div "# Move to and use the first lever. hero . moveTo ( 1 ) hero . use ( "lever" ) h…" at bounding box center [343, 80] width 138 height 136
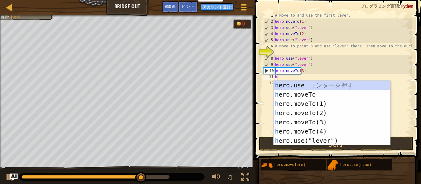
click at [326, 143] on div "h ero.use エ ン タ ー を 押 す h ero.moveTo エ ン タ ー を 押 す h ero.moveTo(1) エ ン タ ー を 押 …" at bounding box center [332, 122] width 116 height 83
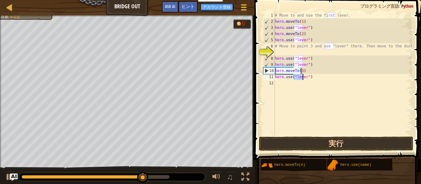
type textarea "hero.use("lever")"
click at [283, 88] on div "# Move to and use the first lever. hero . moveTo ( 1 ) hero . use ( "lever" ) h…" at bounding box center [343, 80] width 138 height 136
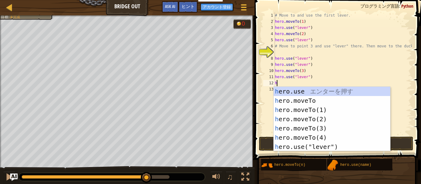
click at [325, 139] on div "h ero.use エ ン タ ー を 押 す h ero.moveTo エ ン タ ー を 押 す h ero.moveTo(1) エ ン タ ー を 押 …" at bounding box center [332, 128] width 116 height 83
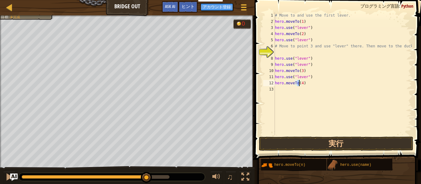
type textarea "hero.moveTo(4)"
click at [333, 169] on img at bounding box center [333, 166] width 12 height 12
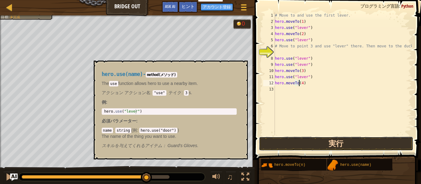
click at [325, 143] on button "実行" at bounding box center [336, 144] width 154 height 14
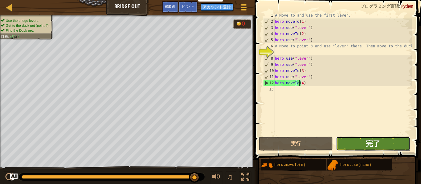
click at [373, 148] on span "完了" at bounding box center [372, 144] width 15 height 10
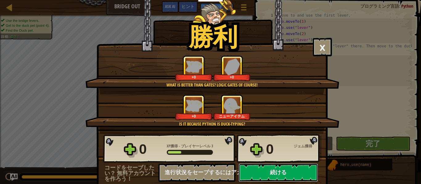
click at [300, 175] on button "続ける" at bounding box center [277, 173] width 79 height 18
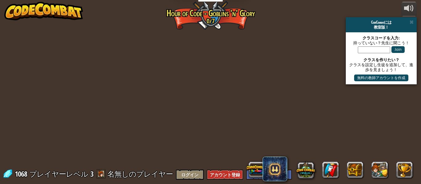
select select "ja"
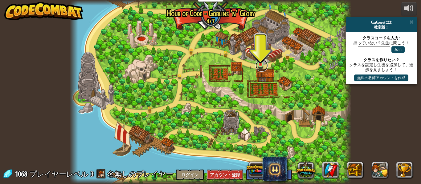
click at [266, 64] on link at bounding box center [261, 65] width 12 height 12
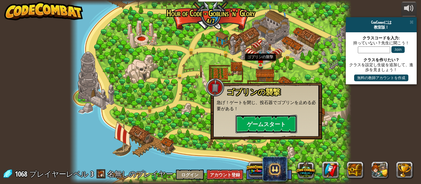
click at [243, 117] on button "ゲームスタート" at bounding box center [266, 124] width 62 height 18
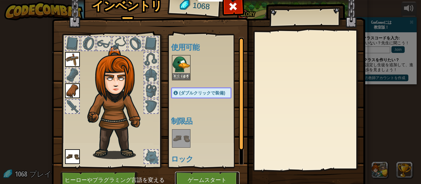
click at [203, 178] on button "ゲームスタート" at bounding box center [207, 180] width 64 height 17
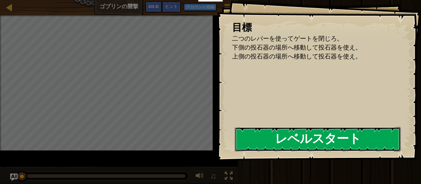
click at [274, 145] on button "レベルスタート" at bounding box center [318, 139] width 166 height 24
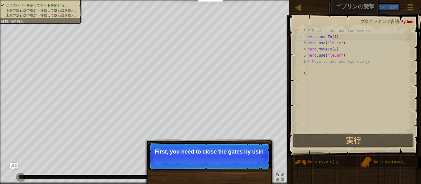
click at [236, 142] on div "スキップ (esc) 続ける First, you need to close the [PERSON_NAME] by usin" at bounding box center [209, 184] width 128 height 91
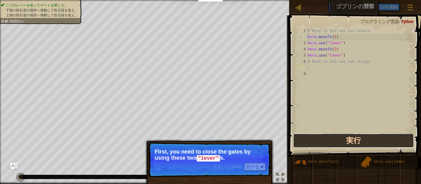
click at [299, 136] on button "実行" at bounding box center [353, 141] width 121 height 14
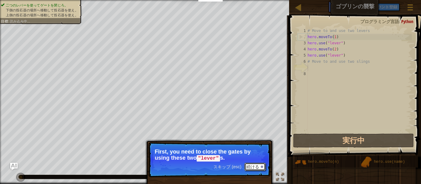
click at [249, 166] on button "続ける" at bounding box center [254, 167] width 21 height 8
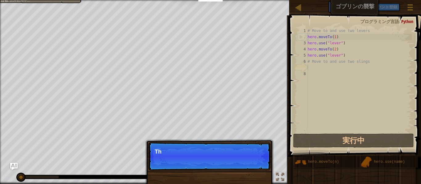
scroll to position [3, 0]
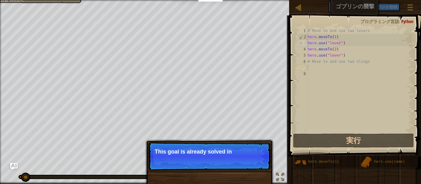
click at [259, 161] on p "スキップ (esc) 続ける This goal is already solved in" at bounding box center [209, 156] width 122 height 28
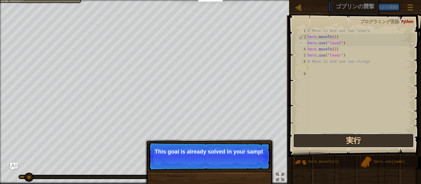
click at [329, 145] on button "実行" at bounding box center [353, 141] width 121 height 14
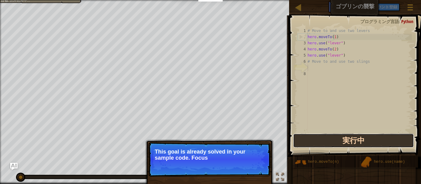
click at [328, 141] on button "実行中" at bounding box center [353, 141] width 121 height 14
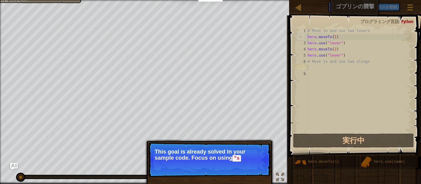
click at [269, 164] on p "スキップ (esc) 続ける This goal is already solved in your sample code. Focus on using …" at bounding box center [209, 159] width 122 height 35
click at [258, 169] on p "スキップ (esc) 続ける This goal is already solved in your sample code. Focus on using …" at bounding box center [209, 159] width 122 height 35
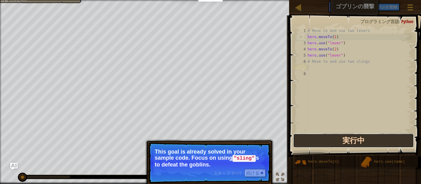
click at [300, 141] on button "実行中" at bounding box center [353, 141] width 121 height 14
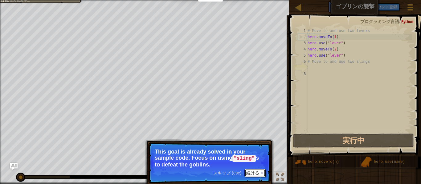
click at [262, 177] on button "続ける" at bounding box center [254, 173] width 21 height 8
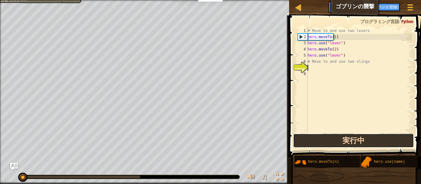
click at [322, 146] on button "実行中" at bounding box center [353, 141] width 121 height 14
click at [321, 142] on button "実行中" at bounding box center [353, 141] width 121 height 14
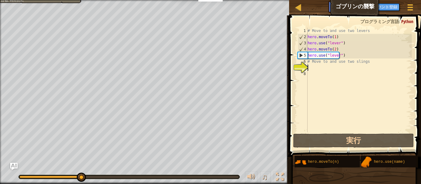
click at [315, 77] on div "# Move to and use two levers hero . moveTo ( 1 ) hero . use ( "lever" ) hero . …" at bounding box center [358, 86] width 105 height 117
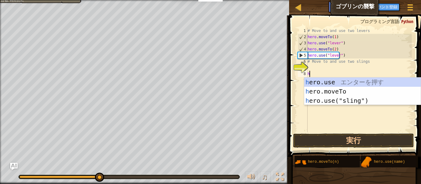
click at [374, 97] on div "h ero.use エ ン タ ー を 押 す h ero.moveTo エ ン タ ー を 押 す h ero.use("sling") エ ン タ ー を…" at bounding box center [362, 101] width 116 height 46
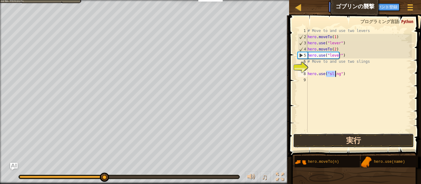
click at [359, 143] on button "実行" at bounding box center [353, 141] width 121 height 14
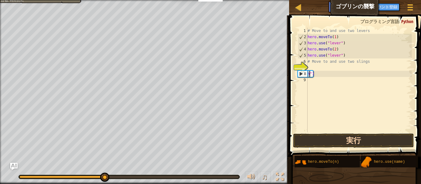
type textarea "")"
click at [331, 79] on div "# Move to and use two levers hero . moveTo ( 1 ) hero . use ( "lever" ) hero . …" at bounding box center [358, 86] width 105 height 117
click at [331, 71] on div "# Move to and use two levers hero . moveTo ( 1 ) hero . use ( "lever" ) hero . …" at bounding box center [358, 86] width 105 height 117
type textarea """
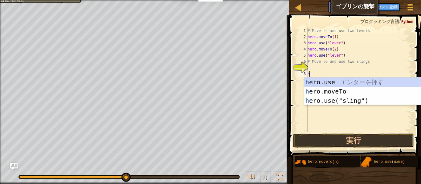
click at [364, 91] on div "h ero.use エ ン タ ー を 押 す h ero.moveTo エ ン タ ー を 押 す h ero.use("sling") エ ン タ ー を…" at bounding box center [362, 101] width 116 height 46
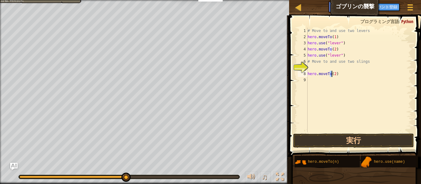
type textarea "hero.moveTo(2)"
click at [385, 125] on div "# Move to and use two levers hero . moveTo ( 1 ) hero . use ( "lever" ) hero . …" at bounding box center [358, 86] width 105 height 117
click at [385, 144] on button "実行" at bounding box center [353, 141] width 121 height 14
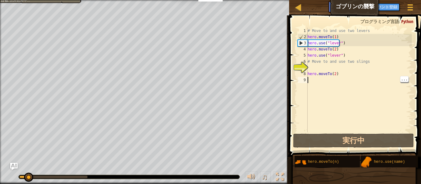
click at [334, 72] on div "# Move to and use two levers hero . moveTo ( 1 ) hero . use ( "lever" ) hero . …" at bounding box center [358, 86] width 105 height 117
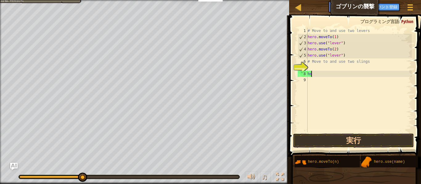
type textarea "h"
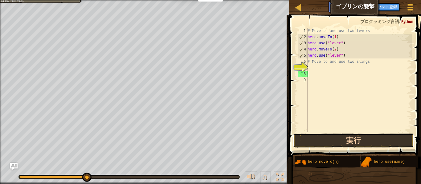
click at [354, 136] on button "実行" at bounding box center [353, 141] width 121 height 14
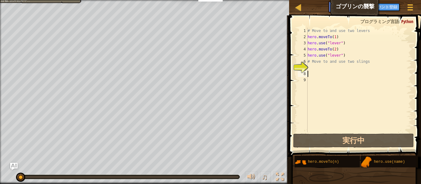
click at [319, 74] on div "# Move to and use two levers hero . moveTo ( 1 ) hero . use ( "lever" ) hero . …" at bounding box center [358, 86] width 105 height 117
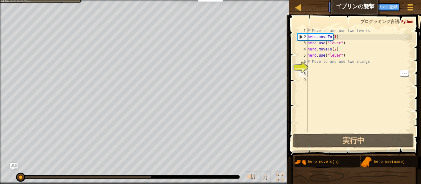
click at [318, 64] on div "# Move to and use two levers hero . moveTo ( 1 ) hero . use ( "lever" ) hero . …" at bounding box center [358, 86] width 105 height 117
type textarea "# Move to and use two slings"
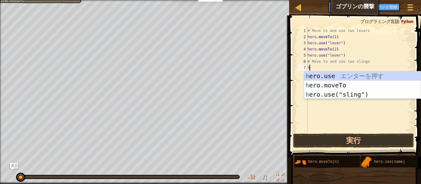
click at [376, 76] on div "h ero.use エ ン タ ー を 押 す h ero.moveTo エ ン タ ー を 押 す h ero.use("sling") エ ン タ ー を…" at bounding box center [362, 94] width 116 height 46
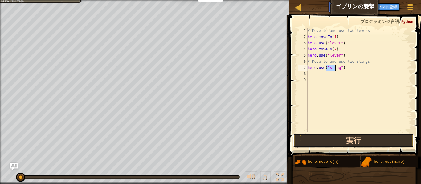
click at [347, 144] on button "実行" at bounding box center [353, 141] width 121 height 14
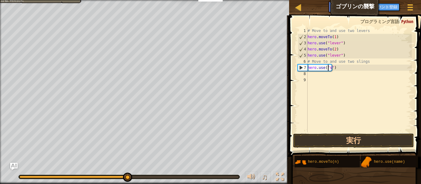
click at [341, 70] on div "# Move to and use two levers hero . moveTo ( 1 ) hero . use ( "lever" ) hero . …" at bounding box center [358, 86] width 105 height 117
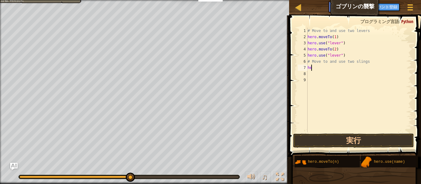
type textarea "h"
type textarea "へ"
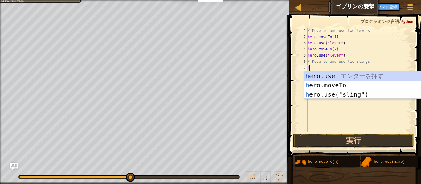
click at [385, 74] on div "h ero.use エ ン タ ー を 押 す h ero.moveTo エ ン タ ー を 押 す h ero.use("sling") エ ン タ ー を…" at bounding box center [362, 94] width 116 height 46
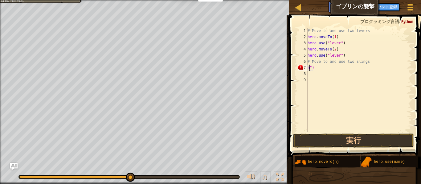
click at [319, 70] on div "# Move to and use two levers hero . moveTo ( 1 ) hero . use ( "lever" ) hero . …" at bounding box center [358, 86] width 105 height 117
type textarea "h"
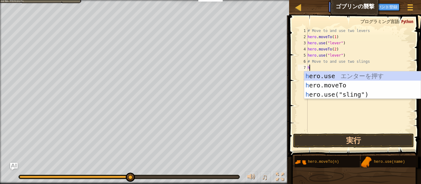
click at [362, 87] on div "h ero.use エ ン タ ー を 押 す h ero.moveTo エ ン タ ー を 押 す h ero.use("sling") エ ン タ ー を…" at bounding box center [362, 94] width 116 height 46
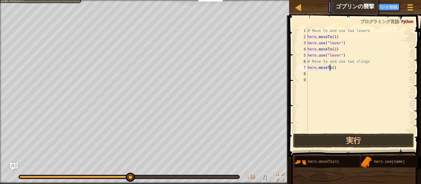
type textarea "hero.moveTo(4)"
click at [333, 64] on div "# Move to and use two levers hero . moveTo ( 1 ) hero . use ( "lever" ) hero . …" at bounding box center [358, 86] width 105 height 117
click at [328, 67] on div "# Move to and use two levers hero . moveTo ( 1 ) hero . use ( "lever" ) hero . …" at bounding box center [358, 86] width 105 height 117
type textarea "hero.moveTo(4)"
click at [332, 71] on div "# Move to and use two levers hero . moveTo ( 1 ) hero . use ( "lever" ) hero . …" at bounding box center [358, 86] width 105 height 117
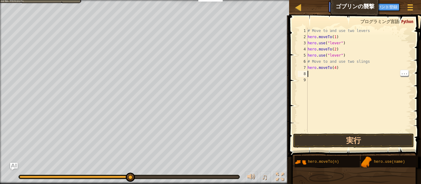
click at [332, 65] on div "# Move to and use two levers hero . moveTo ( 1 ) hero . use ( "lever" ) hero . …" at bounding box center [358, 86] width 105 height 117
type textarea "hero.moveTo(3)"
click at [314, 79] on div "# Move to and use two levers hero . moveTo ( 1 ) hero . use ( "lever" ) hero . …" at bounding box center [358, 86] width 105 height 117
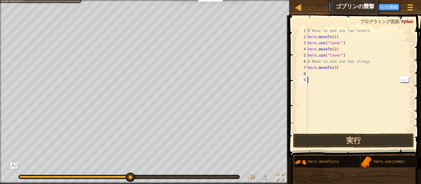
click at [314, 72] on div "# Move to and use two levers hero . moveTo ( 1 ) hero . use ( "lever" ) hero . …" at bounding box center [358, 86] width 105 height 117
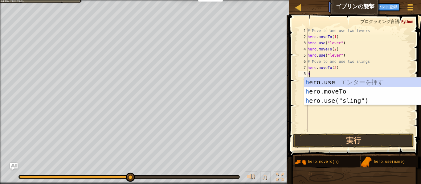
click at [367, 101] on div "h ero.use エ ン タ ー を 押 す h ero.moveTo エ ン タ ー を 押 す h ero.use("sling") エ ン タ ー を…" at bounding box center [362, 101] width 116 height 46
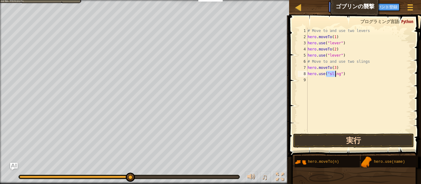
type textarea "hero.use("sling")"
click at [371, 142] on button "実行" at bounding box center [353, 141] width 121 height 14
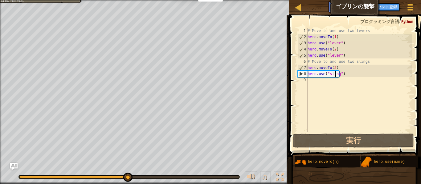
click at [320, 86] on div "# Move to and use two levers hero . moveTo ( 1 ) hero . use ( "lever" ) hero . …" at bounding box center [358, 86] width 105 height 117
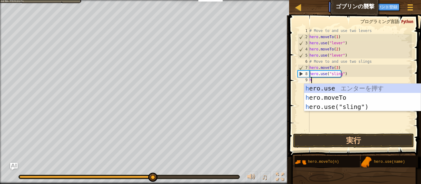
click at [363, 98] on div "h ero.use エ ン タ ー を 押 す h ero.moveTo エ ン タ ー を 押 す h ero.use("sling") エ ン タ ー を…" at bounding box center [362, 107] width 116 height 46
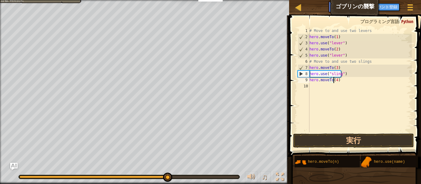
type textarea "hero.moveTo(4)"
click at [323, 84] on div "# Move to and use two levers hero . moveTo ( 1 ) hero . use ( "lever" ) hero . …" at bounding box center [360, 86] width 104 height 117
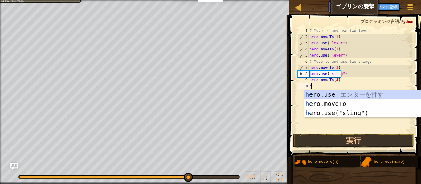
click at [376, 111] on div "h ero.use エ ン タ ー を 押 す h ero.moveTo エ ン タ ー を 押 す h ero.use("sling") エ ン タ ー を…" at bounding box center [362, 113] width 116 height 46
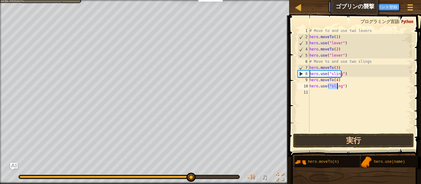
type textarea "hero.use("sling")"
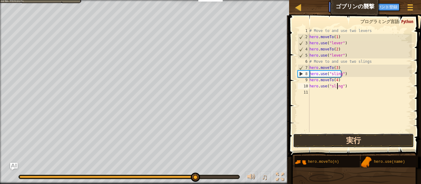
click at [368, 144] on button "実行" at bounding box center [353, 141] width 121 height 14
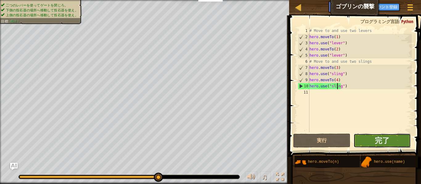
click at [392, 142] on button "完了" at bounding box center [381, 141] width 57 height 14
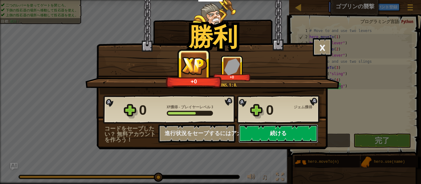
click at [292, 130] on button "続ける" at bounding box center [277, 133] width 79 height 18
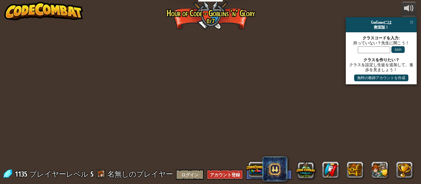
select select "ja"
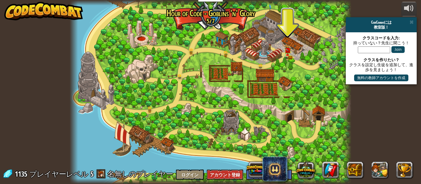
click at [292, 39] on div at bounding box center [211, 92] width 282 height 184
click at [290, 52] on img at bounding box center [287, 47] width 6 height 14
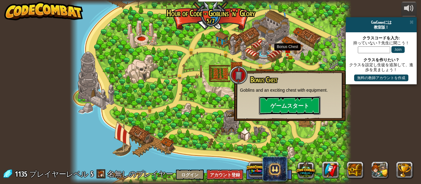
click at [297, 106] on button "ゲームスタート" at bounding box center [290, 105] width 62 height 18
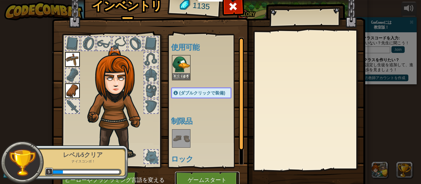
click at [202, 177] on button "ゲームスタート" at bounding box center [207, 180] width 64 height 17
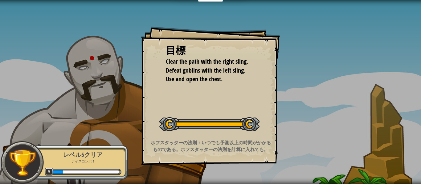
click at [208, 136] on div "レベルスタート" at bounding box center [209, 123] width 100 height 25
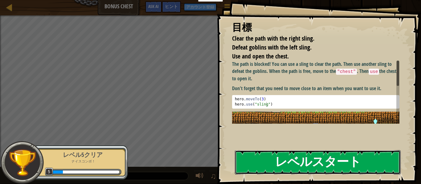
click at [318, 151] on button "レベルスタート" at bounding box center [318, 162] width 166 height 24
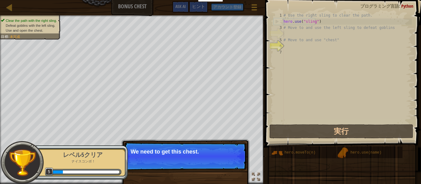
click at [291, 49] on div "# Use the right sling to clear the path. hero . use ( "sling" ) # Move to and u…" at bounding box center [360, 73] width 157 height 123
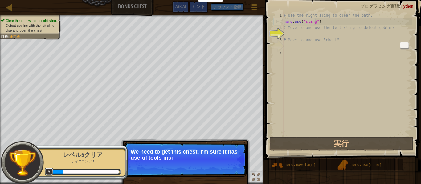
click at [299, 47] on div "# Use the right sling to clear the path. hero . use ( "sling" ) # Move to and u…" at bounding box center [346, 80] width 129 height 136
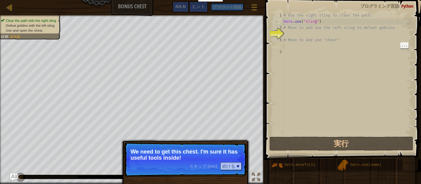
click at [319, 33] on div "# Use the right sling to clear the path. hero . use ( "sling" ) # Move to and u…" at bounding box center [346, 80] width 129 height 136
click at [233, 163] on button "続ける" at bounding box center [230, 166] width 21 height 8
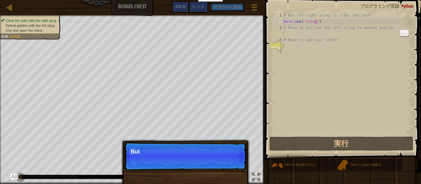
click at [238, 161] on p "スキップ (esc) 続ける But" at bounding box center [185, 156] width 122 height 28
click at [228, 167] on p "スキップ (esc) 続ける But first," at bounding box center [185, 156] width 122 height 28
click at [241, 168] on p "スキップ (esc) 続ける But first, you need to" at bounding box center [185, 156] width 122 height 28
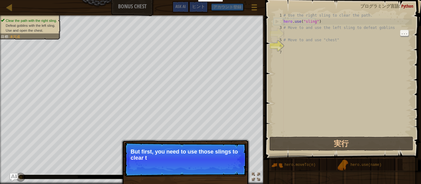
click at [240, 158] on p "スキップ (esc) 続ける But first, you need to use those slings to clear t" at bounding box center [185, 159] width 122 height 35
click at [238, 169] on p "スキップ (esc) 続ける But first, you need to use those slings to clear the path and d" at bounding box center [185, 159] width 122 height 35
click at [241, 175] on p "スキップ (esc) 続ける But first, you need to use those slings to clear the path and de…" at bounding box center [185, 159] width 122 height 35
click at [241, 167] on button "続ける" at bounding box center [230, 166] width 21 height 8
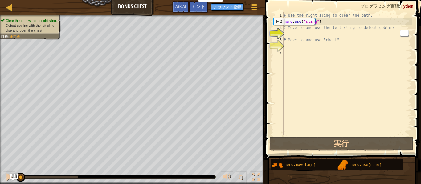
click at [235, 172] on div "♫" at bounding box center [240, 178] width 44 height 13
type textarea "h"
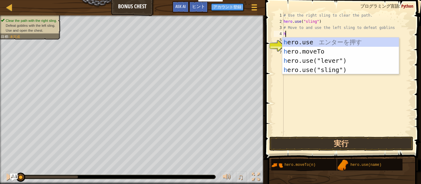
click at [347, 59] on div "h ero.use エ ン タ ー を 押 す h ero.moveTo エ ン タ ー を 押 す h ero.use("lever") エ ン タ ー を…" at bounding box center [340, 65] width 116 height 55
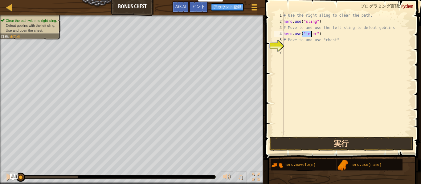
type textarea "hero.use("lever")"
click at [361, 140] on button "実行" at bounding box center [341, 144] width 144 height 14
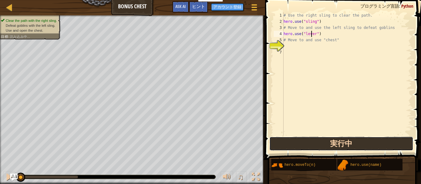
click at [361, 142] on button "実行中" at bounding box center [341, 144] width 144 height 14
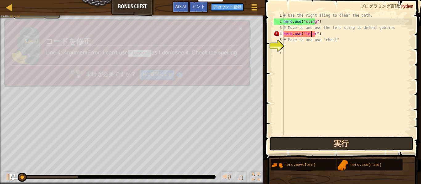
click at [355, 142] on button "実行" at bounding box center [341, 144] width 144 height 14
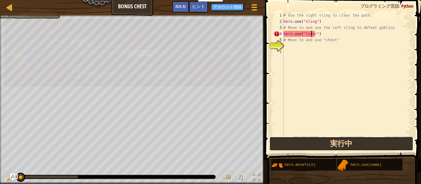
click at [349, 144] on button "実行中" at bounding box center [341, 144] width 144 height 14
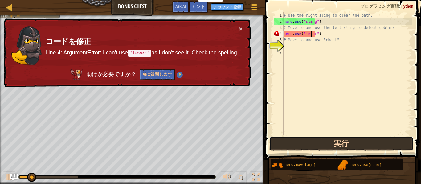
click at [357, 145] on button "実行" at bounding box center [341, 144] width 144 height 14
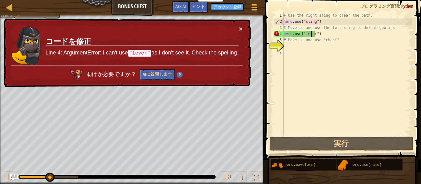
click at [285, 45] on div "# Use the right sling to clear the path. hero . use ( "sling" ) # Move to and u…" at bounding box center [346, 80] width 129 height 136
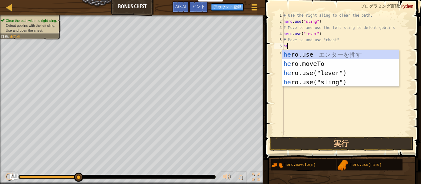
click at [319, 64] on div "he ro.use エ ン タ ー を 押 す he ro.moveTo エ ン タ ー を 押 す he ro.use("lever") エ ン タ ー を…" at bounding box center [340, 77] width 116 height 55
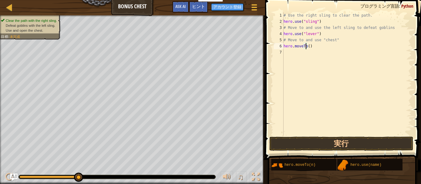
type textarea "hero.moveTo(3)"
click at [295, 58] on div "# Use the right sling to clear the path. hero . use ( "sling" ) # Move to and u…" at bounding box center [346, 80] width 129 height 136
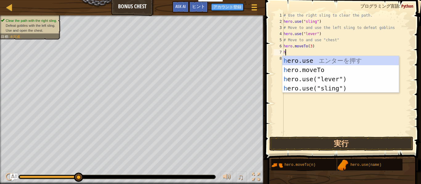
click at [332, 92] on div "h ero.use エ ン タ ー を 押 す h ero.moveTo エ ン タ ー を 押 す h ero.use("lever") エ ン タ ー を…" at bounding box center [340, 83] width 116 height 55
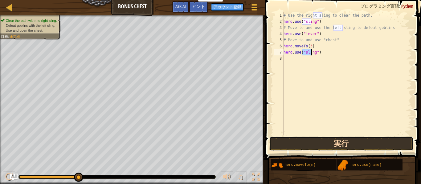
click at [364, 143] on button "実行" at bounding box center [341, 144] width 144 height 14
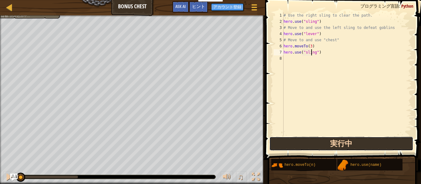
click at [382, 149] on button "実行中" at bounding box center [341, 144] width 144 height 14
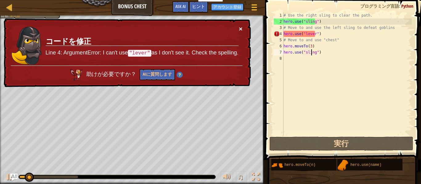
click at [240, 27] on button "×" at bounding box center [241, 29] width 4 height 6
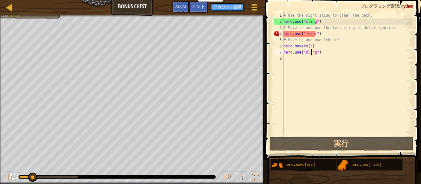
click at [367, 136] on span at bounding box center [343, 71] width 161 height 178
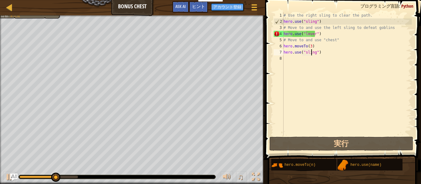
click at [328, 37] on div "# Use the right sling to clear the path. hero . use ( "sling" ) # Move to and u…" at bounding box center [346, 80] width 129 height 136
click at [373, 35] on div "# Use the right sling to clear the path. hero . use ( "sling" ) # Move to and u…" at bounding box center [346, 80] width 129 height 136
click at [384, 30] on div "# Use the right sling to clear the path. hero . use ( "sling" ) # Move to and u…" at bounding box center [346, 80] width 129 height 136
click at [331, 31] on div "# Use the right sling to clear the path. hero . use ( "sling" ) # Move to and u…" at bounding box center [346, 80] width 129 height 136
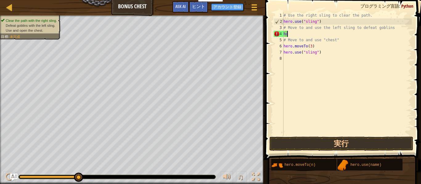
type textarea "h"
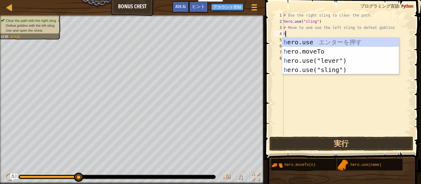
click at [338, 43] on div "h ero.use エ ン タ ー を 押 す h ero.moveTo エ ン タ ー を 押 す h ero.use("lever") エ ン タ ー を…" at bounding box center [340, 65] width 116 height 55
type textarea "hero.use("sling")"
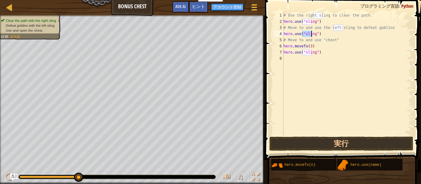
click at [378, 133] on div "# Use the right sling to clear the path. hero . use ( "sling" ) # Move to and u…" at bounding box center [346, 80] width 129 height 136
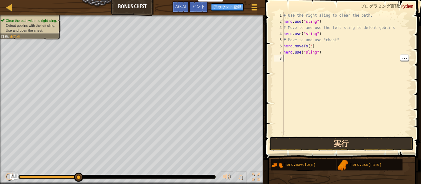
click at [373, 144] on button "実行" at bounding box center [341, 144] width 144 height 14
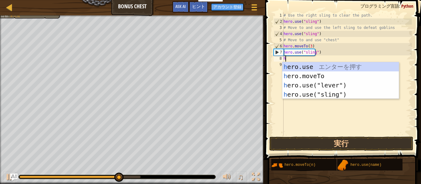
click at [320, 75] on div "h ero.use エ ン タ ー を 押 す h ero.moveTo エ ン タ ー を 押 す h ero.use("lever") エ ン タ ー を…" at bounding box center [340, 89] width 116 height 55
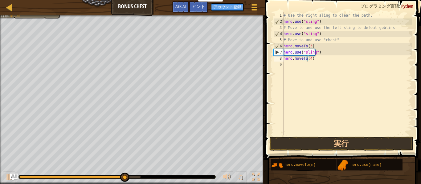
scroll to position [3, 2]
click at [339, 142] on button "実行" at bounding box center [341, 144] width 144 height 14
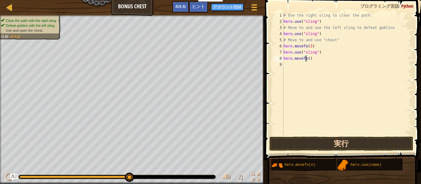
type textarea "hero.moveTo(2)"
click at [293, 66] on div "# Use the right sling to clear the path. hero . use ( "sling" ) # Move to and u…" at bounding box center [346, 80] width 129 height 136
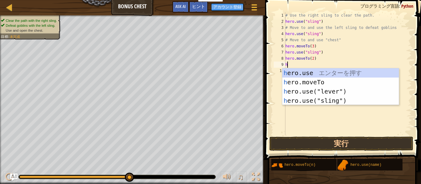
click at [339, 79] on div "h ero.use エ ン タ ー を 押 す h ero.moveTo エ ン タ ー を 押 す h ero.use("lever") エ ン タ ー を…" at bounding box center [340, 95] width 116 height 55
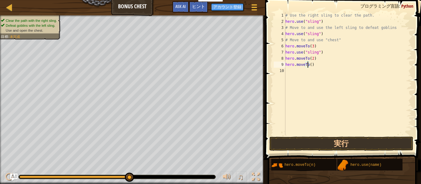
scroll to position [3, 2]
type textarea "hero.moveTo(4)"
click at [357, 136] on span at bounding box center [343, 71] width 161 height 178
click at [378, 149] on button "実行" at bounding box center [341, 144] width 144 height 14
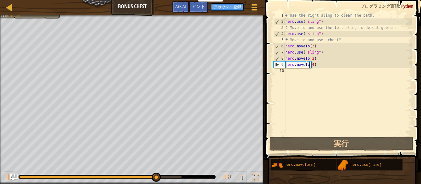
click at [313, 75] on div "# Use the right sling to clear the path. hero . use ( "sling" ) # Move to and u…" at bounding box center [348, 80] width 128 height 136
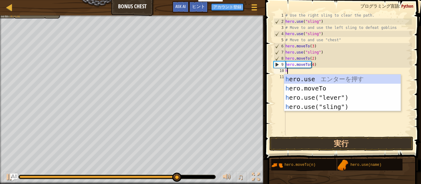
click at [326, 89] on div "h ero.use エ ン タ ー を 押 す h ero.moveTo エ ン タ ー を 押 す h ero.use("lever") エ ン タ ー を…" at bounding box center [342, 102] width 116 height 55
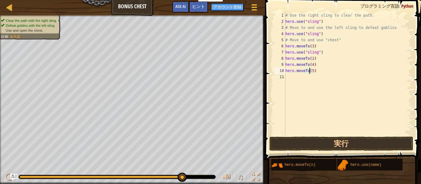
scroll to position [3, 2]
type textarea "hero.moveTo(5)"
click at [296, 77] on div "# Use the right sling to clear the path. hero . use ( "sling" ) # Move to and u…" at bounding box center [348, 80] width 128 height 136
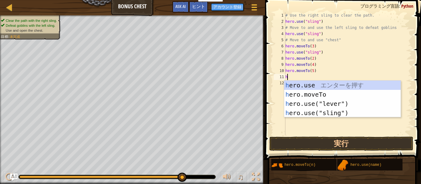
click at [327, 96] on div "h ero.use エ ン タ ー を 押 す h ero.moveTo エ ン タ ー を 押 す h ero.use("lever") エ ン タ ー を…" at bounding box center [342, 108] width 116 height 55
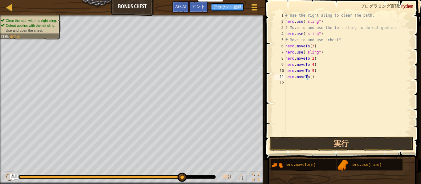
scroll to position [3, 2]
type textarea "hero.moveTo(6)"
click at [355, 143] on button "実行" at bounding box center [341, 144] width 144 height 14
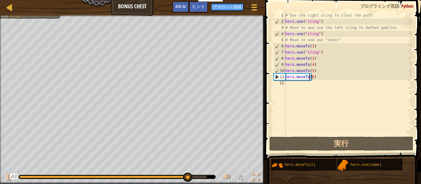
click at [299, 87] on div "# Use the right sling to clear the path. hero . use ( "sling" ) # Move to and u…" at bounding box center [348, 80] width 128 height 136
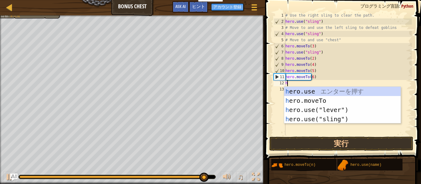
click at [356, 113] on div "h ero.use エ ン タ ー を 押 す h ero.moveTo エ ン タ ー を 押 す h ero.use("lever") エ ン タ ー を…" at bounding box center [342, 114] width 116 height 55
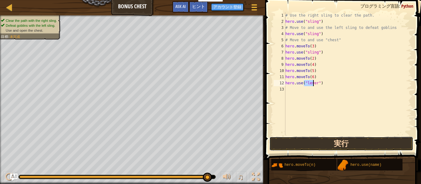
click at [362, 149] on button "実行" at bounding box center [341, 144] width 144 height 14
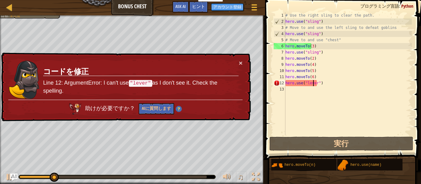
click at [340, 82] on div "# Use the right sling to clear the path. hero . use ( "sling" ) # Move to and u…" at bounding box center [348, 80] width 128 height 136
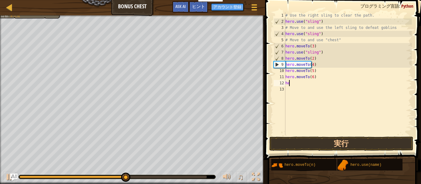
type textarea "h"
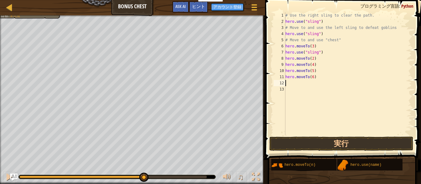
click at [319, 76] on div "# Use the right sling to clear the path. hero . use ( "sling" ) # Move to and u…" at bounding box center [348, 80] width 128 height 136
type textarea "h"
click at [320, 144] on button "実行" at bounding box center [341, 144] width 144 height 14
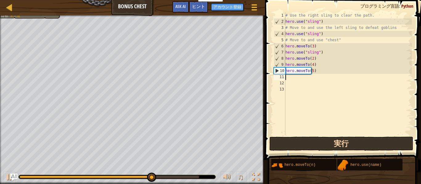
scroll to position [0, 0]
type textarea "へ"
type textarea "h"
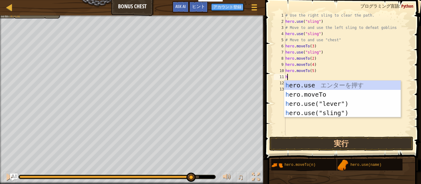
click at [356, 114] on div "h ero.use エ ン タ ー を 押 す h ero.moveTo エ ン タ ー を 押 す h ero.use("lever") エ ン タ ー を…" at bounding box center [342, 108] width 116 height 55
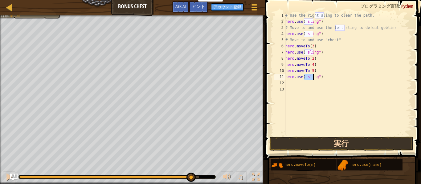
type textarea "hero.use("sling")"
click at [352, 141] on button "実行" at bounding box center [341, 144] width 144 height 14
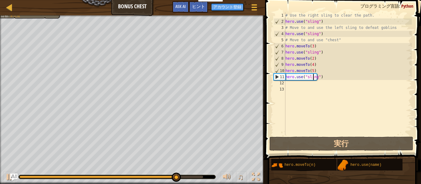
click at [309, 85] on div "# Use the right sling to clear the path. hero . use ( "sling" ) # Move to and u…" at bounding box center [348, 80] width 128 height 136
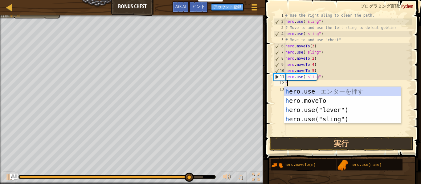
click at [326, 100] on div "h ero.use エ ン タ ー を 押 す h ero.moveTo エ ン タ ー を 押 す h ero.use("lever") エ ン タ ー を…" at bounding box center [342, 114] width 116 height 55
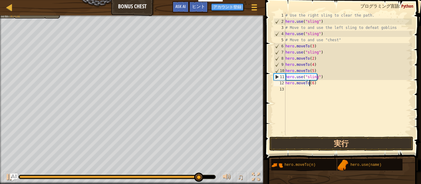
type textarea "hero.moveTo(6)"
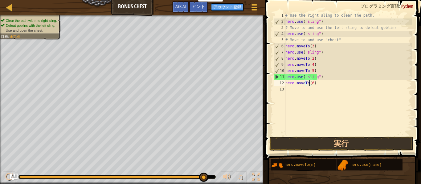
click at [327, 86] on div "# Use the right sling to clear the path. hero . use ( "sling" ) # Move to and u…" at bounding box center [348, 80] width 128 height 136
click at [327, 92] on div "# Use the right sling to clear the path. hero . use ( "sling" ) # Move to and u…" at bounding box center [348, 80] width 128 height 136
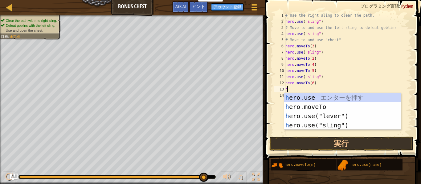
click at [336, 105] on div "h ero.use エ ン タ ー を 押 す h ero.moveTo エ ン タ ー を 押 す h ero.use("lever") エ ン タ ー を…" at bounding box center [342, 120] width 116 height 55
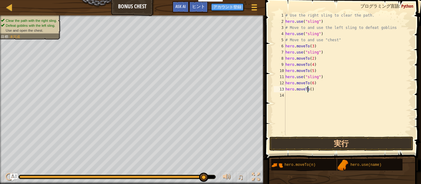
click at [324, 90] on div "# Use the right sling to clear the path. hero . use ( "sling" ) # Move to and u…" at bounding box center [348, 80] width 128 height 136
type textarea "h"
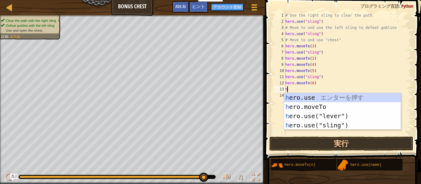
click at [323, 95] on div "h ero.use エ ン タ ー を 押 す h ero.moveTo エ ン タ ー を 押 す h ero.use("lever") エ ン タ ー を…" at bounding box center [342, 120] width 116 height 55
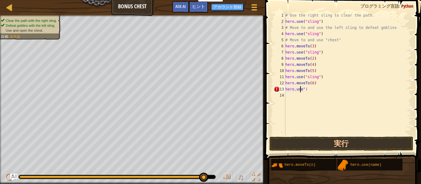
type textarea "hero.use")"
click at [311, 95] on div "# Use the right sling to clear the path. hero . use ( "sling" ) # Move to and u…" at bounding box center [348, 80] width 128 height 136
click at [316, 95] on div "# Use the right sling to clear the path. hero . use ( "sling" ) # Move to and u…" at bounding box center [348, 80] width 128 height 136
click at [316, 87] on div "# Use the right sling to clear the path. hero . use ( "sling" ) # Move to and u…" at bounding box center [348, 80] width 128 height 136
type textarea "h"
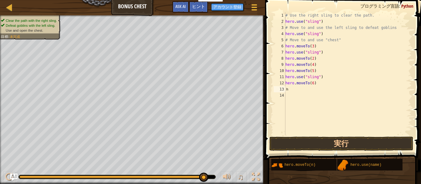
scroll to position [0, 0]
type textarea "へ"
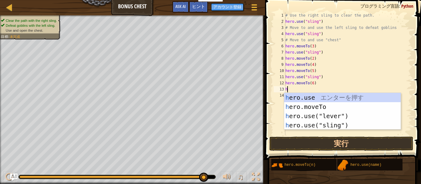
click at [339, 94] on div "h ero.use エ ン タ ー を 押 す h ero.moveTo エ ン タ ー を 押 す h ero.use("lever") エ ン タ ー を…" at bounding box center [342, 120] width 116 height 55
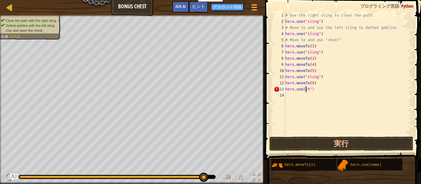
scroll to position [3, 2]
click at [309, 90] on div "# Use the right sling to clear the path. hero . use ( "sling" ) # Move to and u…" at bounding box center [348, 80] width 128 height 136
type textarea "h"
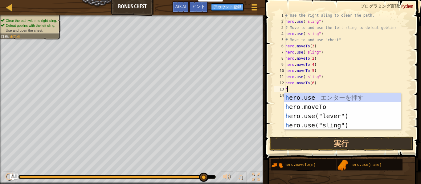
click at [332, 96] on div "h ero.use エ ン タ ー を 押 す h ero.moveTo エ ン タ ー を 押 す h ero.use("lever") エ ン タ ー を…" at bounding box center [342, 120] width 116 height 55
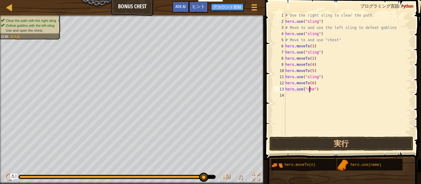
scroll to position [3, 2]
type textarea "hero.use("chest")"
click at [363, 143] on button "実行" at bounding box center [341, 144] width 144 height 14
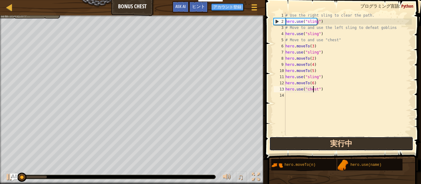
click at [365, 142] on button "実行中" at bounding box center [341, 144] width 144 height 14
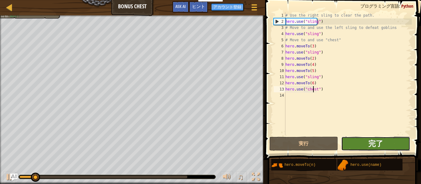
click at [383, 144] on span "完了" at bounding box center [375, 144] width 15 height 10
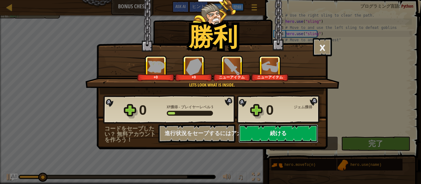
click at [269, 127] on button "続ける" at bounding box center [277, 133] width 79 height 18
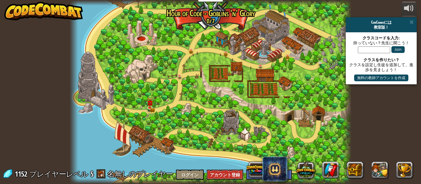
select select "ja"
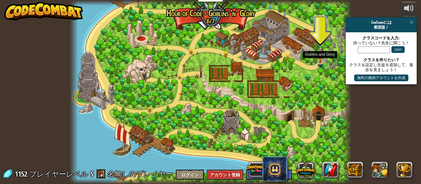
click at [320, 59] on img at bounding box center [320, 53] width 6 height 17
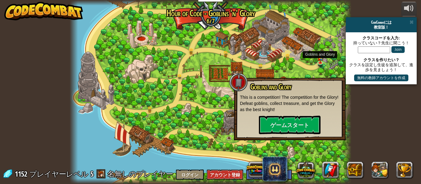
click at [277, 112] on p "This is a competition! The competition for the Glory! Defeat goblins, collect t…" at bounding box center [289, 103] width 99 height 18
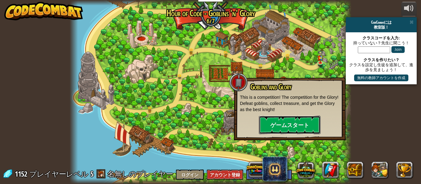
click at [281, 121] on button "ゲームスタート" at bounding box center [290, 125] width 62 height 18
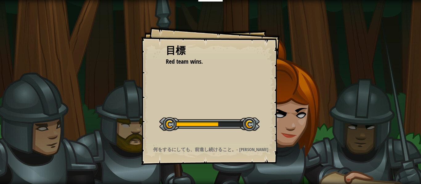
click at [307, 157] on div "目標 Red team wins. レベルスタート Error loading from server. Try refreshing the page. Y…" at bounding box center [210, 92] width 421 height 184
click at [274, 141] on div "目標 Red team wins. レベルスタート Error loading from server. Try refreshing the page. Y…" at bounding box center [210, 95] width 139 height 139
click at [334, 145] on div "目標 Red team wins. レベルスタート Error loading from server. Try refreshing the page. Y…" at bounding box center [210, 92] width 421 height 184
click at [337, 143] on div "目標 Red team wins. レベルスタート Error loading from server. Try refreshing the page. Y…" at bounding box center [210, 92] width 421 height 184
click at [263, 138] on div "目標 Red team wins. レベルスタート Error loading from server. Try refreshing the page. Y…" at bounding box center [210, 95] width 139 height 139
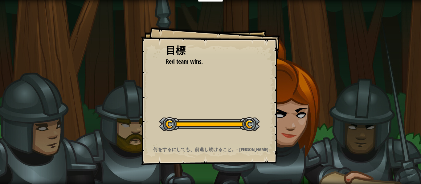
click at [262, 146] on strong "何をするにしても、前進し続けること。- [PERSON_NAME]" at bounding box center [210, 149] width 115 height 6
click at [24, 91] on div "目標 Red team wins. レベルスタート Error loading from server. Try refreshing the page. Y…" at bounding box center [210, 92] width 421 height 184
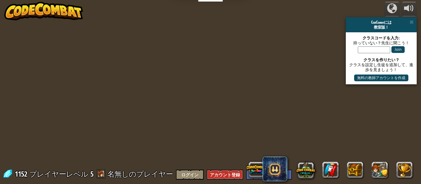
select select "ja"
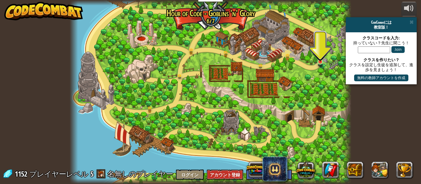
click at [323, 60] on img at bounding box center [320, 53] width 6 height 17
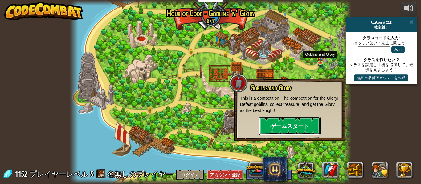
click at [280, 128] on button "ゲームスタート" at bounding box center [290, 126] width 62 height 18
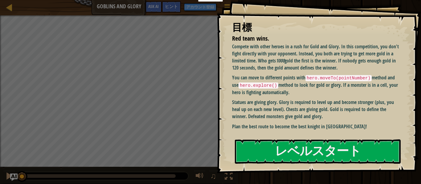
click at [289, 90] on p "You can move to different points with hero.moveTo(pointNumber) method and use h…" at bounding box center [315, 85] width 167 height 22
click at [257, 133] on div "Compete with other heroes in a rush for Gold and Glory. In this competition, yo…" at bounding box center [315, 88] width 167 height 90
click at [262, 132] on div "Compete with other heroes in a rush for Gold and Glory. In this competition, yo…" at bounding box center [315, 88] width 167 height 90
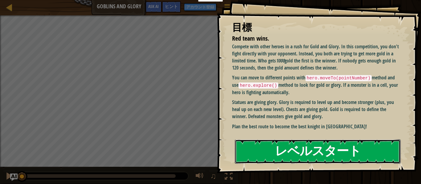
click at [251, 157] on button "レベルスタート" at bounding box center [318, 152] width 166 height 24
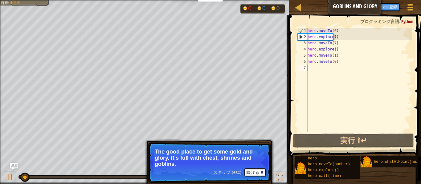
click at [345, 79] on div "hero . moveTo ( 6 ) hero . explore ( ) hero . moveTo ( 7 ) hero . explore ( ) h…" at bounding box center [358, 86] width 105 height 117
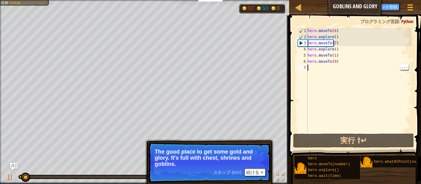
click at [345, 68] on div "hero . moveTo ( 6 ) hero . explore ( ) hero . moveTo ( 7 ) hero . explore ( ) h…" at bounding box center [358, 86] width 105 height 117
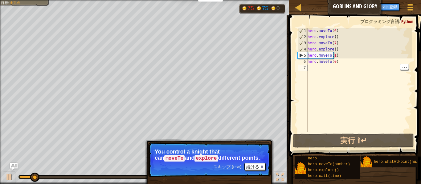
click at [332, 71] on div "hero . moveTo ( 6 ) hero . explore ( ) hero . moveTo ( 7 ) hero . explore ( ) h…" at bounding box center [358, 86] width 105 height 117
type textarea "ｈ"
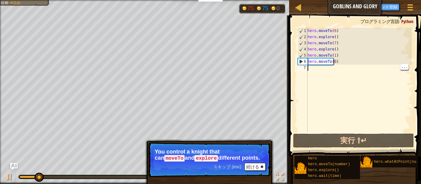
scroll to position [3, 0]
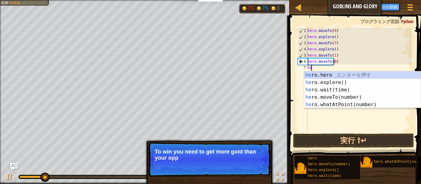
click at [359, 96] on div "he ro.hero エ ン タ ー を 押 す he ro.explore() エ ン タ ー を 押 す he ro.wait(time) エ ン タ ー…" at bounding box center [362, 97] width 116 height 52
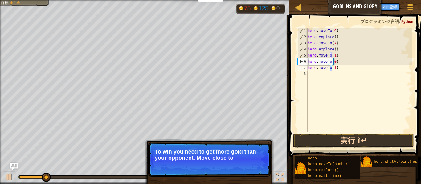
type textarea "hero.moveTo(1)"
click at [360, 135] on button "実行 ⇧↵" at bounding box center [353, 141] width 121 height 14
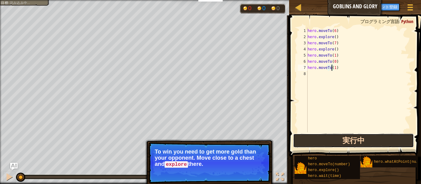
click at [361, 141] on button "実行中" at bounding box center [353, 141] width 121 height 14
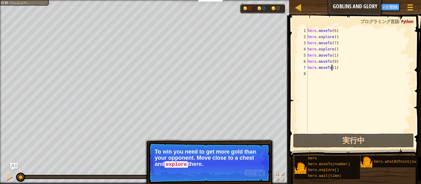
click at [346, 132] on div "hero . moveTo ( 6 ) hero . explore ( ) hero . moveTo ( 7 ) hero . explore ( ) h…" at bounding box center [358, 86] width 105 height 117
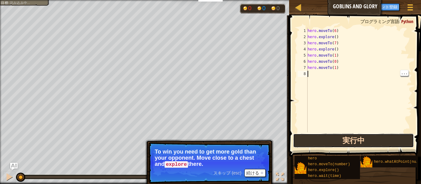
click at [343, 134] on button "実行中" at bounding box center [353, 141] width 121 height 14
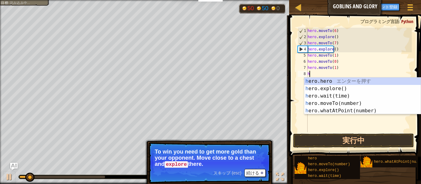
click at [362, 104] on div "h ero.hero エ ン タ ー を 押 す h ero.explore() エ ン タ ー を 押 す h ero.wait(time) エ ン タ ー…" at bounding box center [362, 104] width 116 height 52
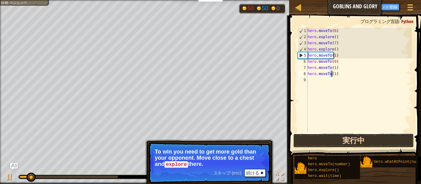
click at [388, 142] on button "実行中" at bounding box center [353, 141] width 121 height 14
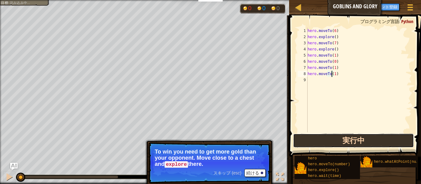
click at [375, 144] on button "実行中" at bounding box center [353, 141] width 121 height 14
click at [374, 139] on button "実行中" at bounding box center [353, 141] width 121 height 14
click at [375, 135] on button "実行中" at bounding box center [353, 141] width 121 height 14
click at [374, 134] on button "実行中" at bounding box center [353, 141] width 121 height 14
click at [379, 135] on button "実行中" at bounding box center [353, 141] width 121 height 14
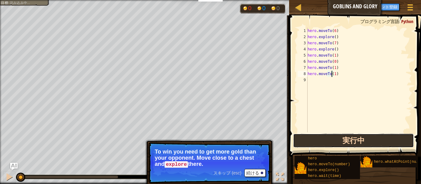
click at [378, 140] on button "実行中" at bounding box center [353, 141] width 121 height 14
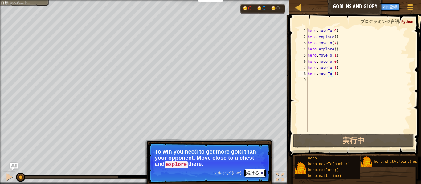
click at [261, 177] on button "続ける" at bounding box center [254, 173] width 21 height 8
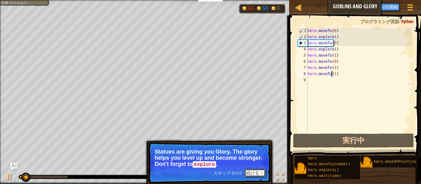
click at [261, 169] on button "続ける" at bounding box center [254, 173] width 21 height 8
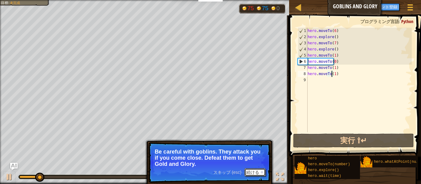
click at [251, 172] on button "続ける" at bounding box center [254, 173] width 21 height 8
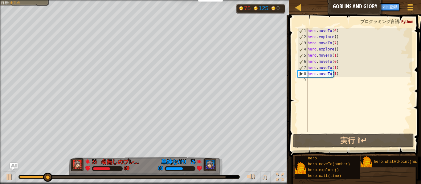
click at [329, 76] on div "hero . moveTo ( 6 ) hero . explore ( ) hero . moveTo ( 7 ) hero . explore ( ) h…" at bounding box center [358, 86] width 105 height 117
click at [334, 73] on div "hero . moveTo ( 6 ) hero . explore ( ) hero . moveTo ( 7 ) hero . explore ( ) h…" at bounding box center [358, 86] width 105 height 117
click at [330, 75] on div "hero . moveTo ( 6 ) hero . explore ( ) hero . moveTo ( 7 ) hero . explore ( ) h…" at bounding box center [358, 86] width 105 height 117
click at [332, 72] on div "hero . moveTo ( 6 ) hero . explore ( ) hero . moveTo ( 7 ) hero . explore ( ) h…" at bounding box center [358, 86] width 105 height 117
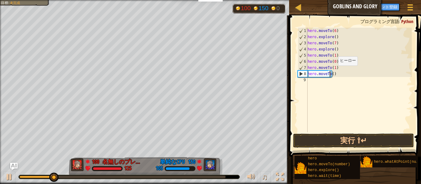
scroll to position [3, 2]
type textarea "hero.moveTo(29)"
click at [372, 128] on div "hero . moveTo ( 6 ) hero . explore ( ) hero . moveTo ( 7 ) hero . explore ( ) h…" at bounding box center [358, 86] width 105 height 117
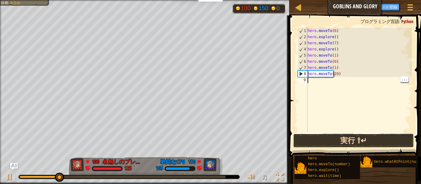
click at [384, 144] on button "実行 ⇧↵" at bounding box center [353, 141] width 121 height 14
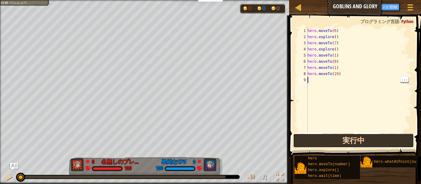
click at [392, 139] on button "実行中" at bounding box center [353, 141] width 121 height 14
click at [392, 136] on button "実行中" at bounding box center [353, 141] width 121 height 14
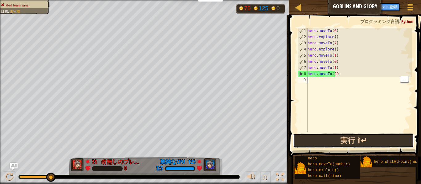
click at [320, 141] on button "実行 ⇧↵" at bounding box center [353, 141] width 121 height 14
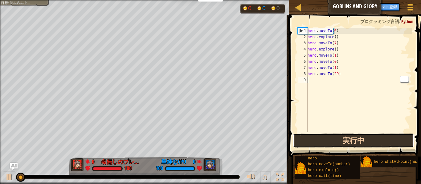
click at [319, 142] on button "実行中" at bounding box center [353, 141] width 121 height 14
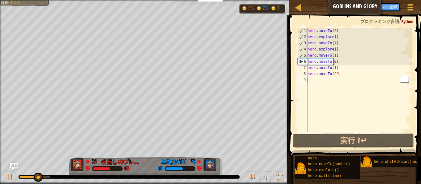
click at [331, 78] on div "hero . moveTo ( 6 ) hero . explore ( ) hero . moveTo ( 7 ) hero . explore ( ) h…" at bounding box center [358, 86] width 105 height 117
click at [337, 74] on div "hero . moveTo ( 6 ) hero . explore ( ) hero . moveTo ( 7 ) hero . explore ( ) h…" at bounding box center [358, 86] width 105 height 117
click at [338, 64] on div "hero . moveTo ( 6 ) hero . explore ( ) hero . moveTo ( 7 ) hero . explore ( ) h…" at bounding box center [358, 86] width 105 height 117
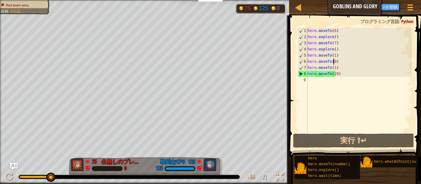
click at [354, 73] on div "hero . moveTo ( 6 ) hero . explore ( ) hero . moveTo ( 7 ) hero . explore ( ) h…" at bounding box center [358, 86] width 105 height 117
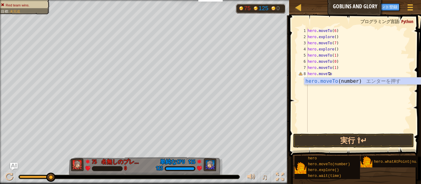
scroll to position [0, 0]
type textarea "２"
click at [374, 83] on div "hero.moveTo (number) エ ン タ ー を 押 す" at bounding box center [362, 89] width 116 height 22
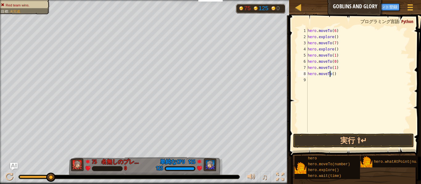
scroll to position [0, 0]
click at [387, 147] on button "実行 ⇧↵" at bounding box center [353, 141] width 121 height 14
type textarea "hero.moveTo(２５)"
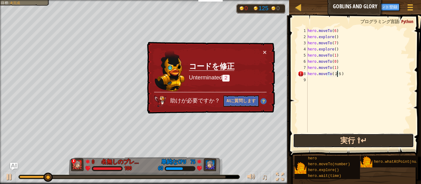
click at [399, 147] on button "実行 ⇧↵" at bounding box center [353, 141] width 121 height 14
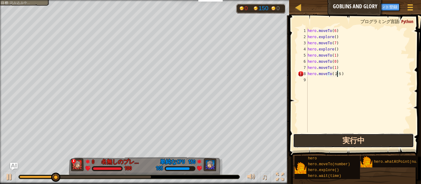
click at [399, 139] on button "実行中" at bounding box center [353, 141] width 121 height 14
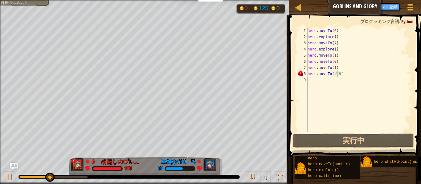
scroll to position [0, 0]
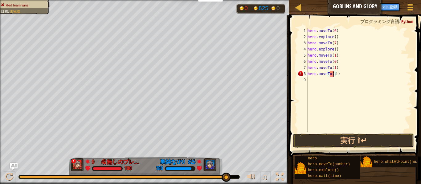
type textarea "hero.moveTo()"
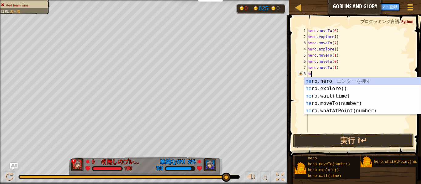
type textarea "h"
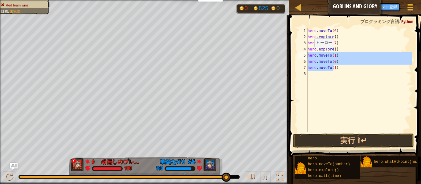
drag, startPoint x: 336, startPoint y: 69, endPoint x: 305, endPoint y: 43, distance: 41.1
click at [305, 43] on div "hero.moveTo(1) 1 2 3 4 5 6 7 8 hero . moveTo ( 6 ) hero . explore ( ) hero . mo…" at bounding box center [353, 80] width 115 height 105
type textarea "hero.moveTo(7) hero.explore()"
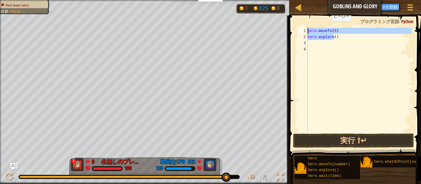
drag, startPoint x: 335, startPoint y: 37, endPoint x: 293, endPoint y: 28, distance: 42.8
click at [293, 28] on div "1 2 3 4 hero . moveTo ( 6 ) hero . explore ( ) הההההההההההההההההההההההההההההההה…" at bounding box center [354, 98] width 134 height 160
type textarea "hero.moveTo(6) hero.explore()"
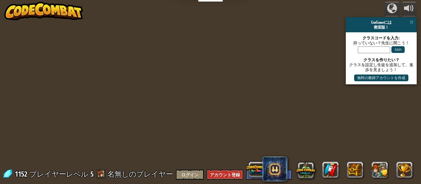
select select "ja"
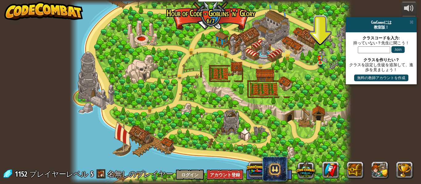
click at [210, 69] on div at bounding box center [211, 92] width 282 height 184
click at [225, 83] on div at bounding box center [211, 92] width 282 height 184
click at [261, 146] on div at bounding box center [211, 92] width 282 height 184
click at [304, 37] on div at bounding box center [211, 92] width 282 height 184
click at [295, 36] on div at bounding box center [211, 92] width 282 height 184
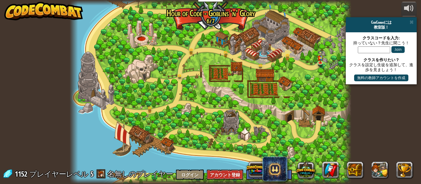
click at [271, 29] on div at bounding box center [211, 92] width 282 height 184
click at [184, 79] on link at bounding box center [181, 77] width 12 height 12
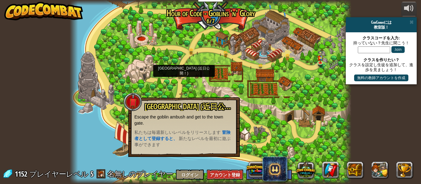
click at [210, 33] on div at bounding box center [211, 92] width 282 height 184
click at [182, 73] on link at bounding box center [181, 77] width 12 height 12
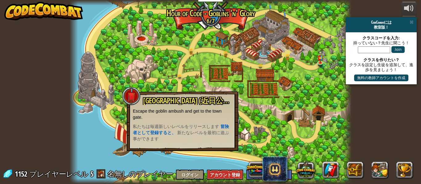
click at [223, 24] on div at bounding box center [211, 92] width 282 height 184
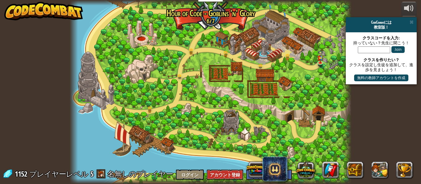
click at [267, 57] on div at bounding box center [211, 92] width 282 height 184
click at [274, 88] on div at bounding box center [211, 92] width 282 height 184
click at [258, 96] on div at bounding box center [211, 92] width 282 height 184
click at [236, 89] on div at bounding box center [211, 92] width 282 height 184
click at [270, 47] on div at bounding box center [211, 92] width 282 height 184
